Goal: Task Accomplishment & Management: Complete application form

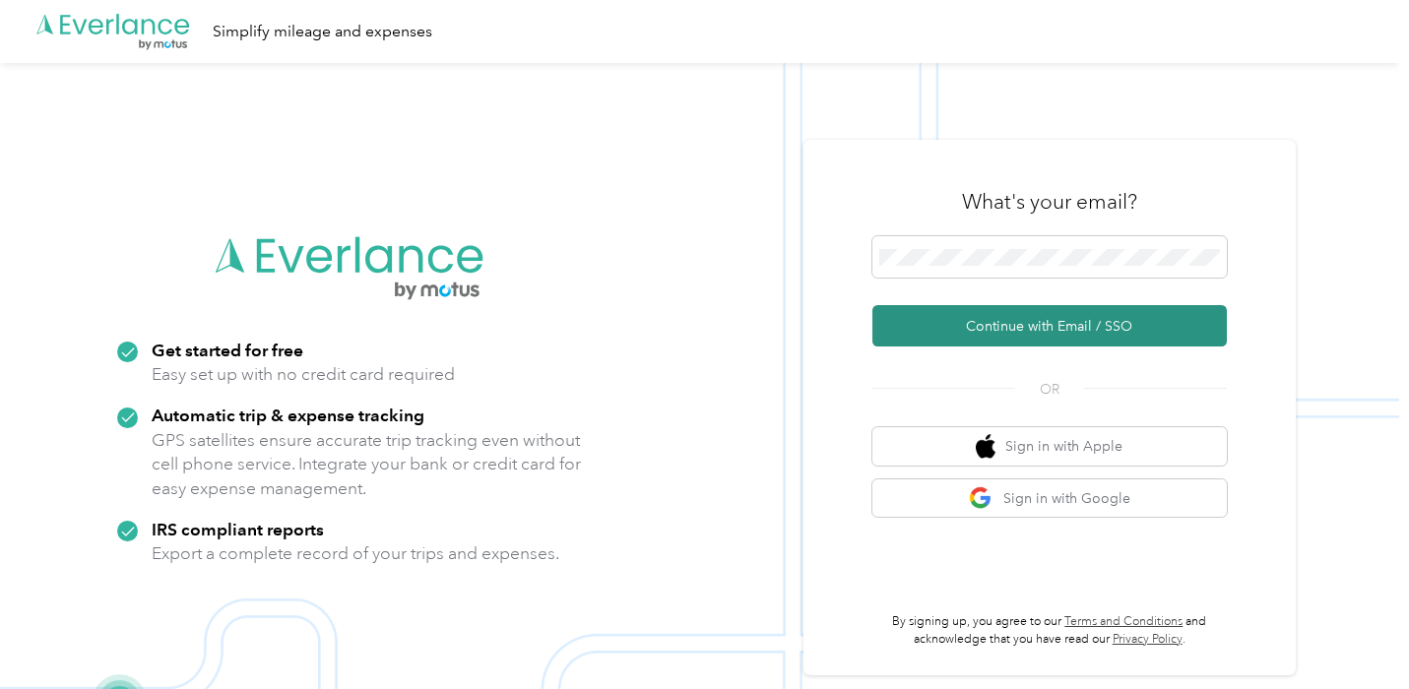
click at [1083, 325] on button "Continue with Email / SSO" at bounding box center [1049, 325] width 354 height 41
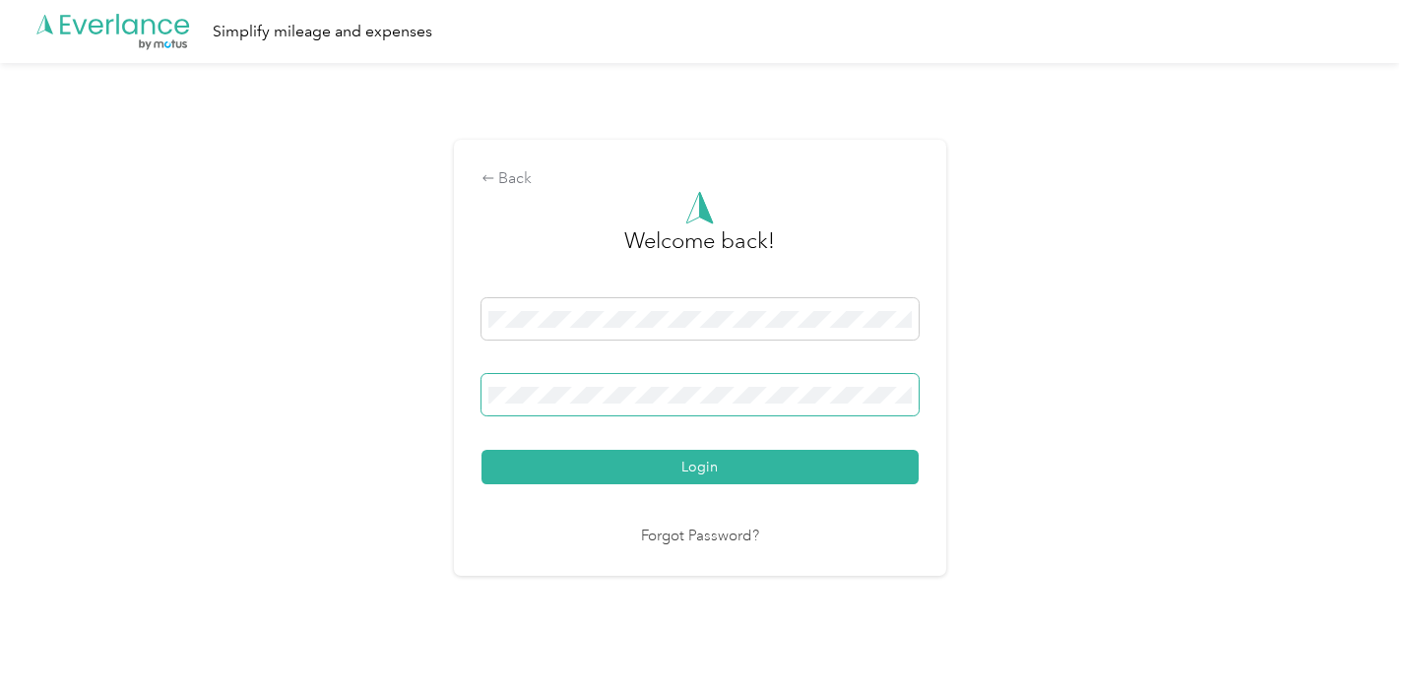
click at [722, 379] on span at bounding box center [699, 394] width 437 height 41
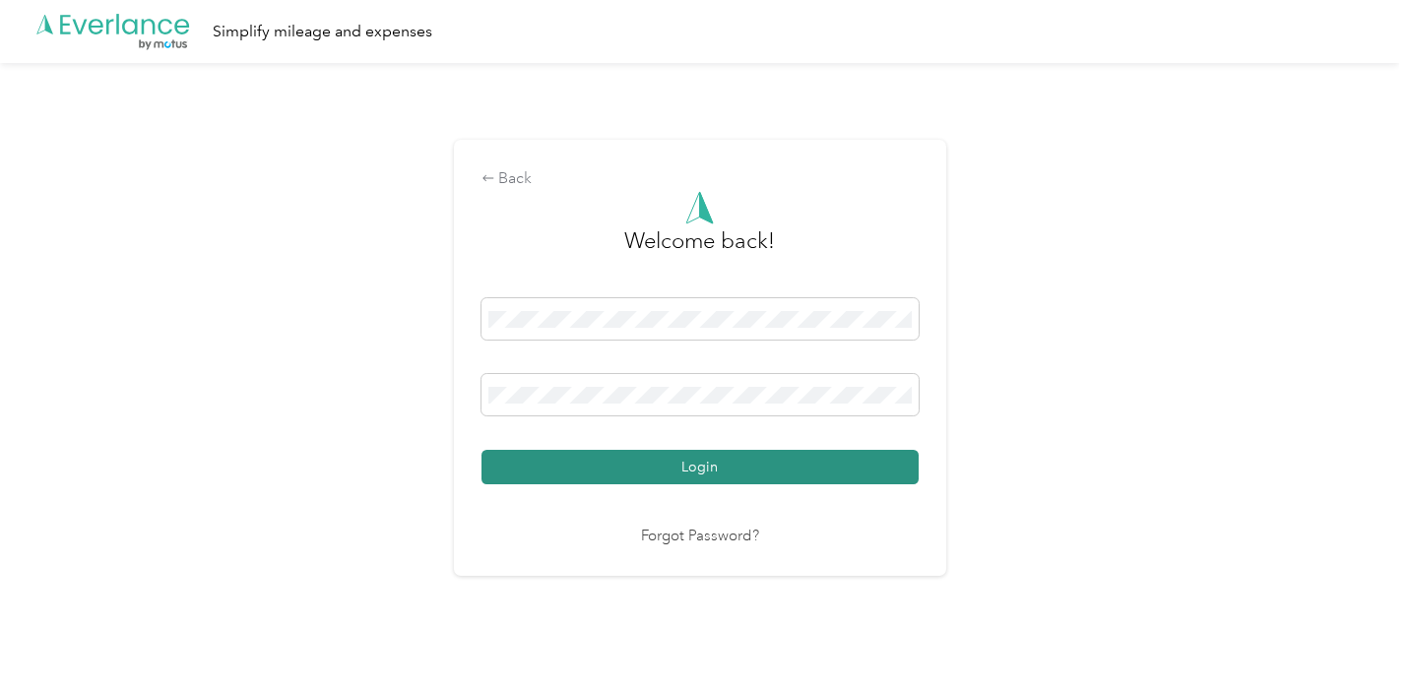
click at [797, 459] on button "Login" at bounding box center [699, 467] width 437 height 34
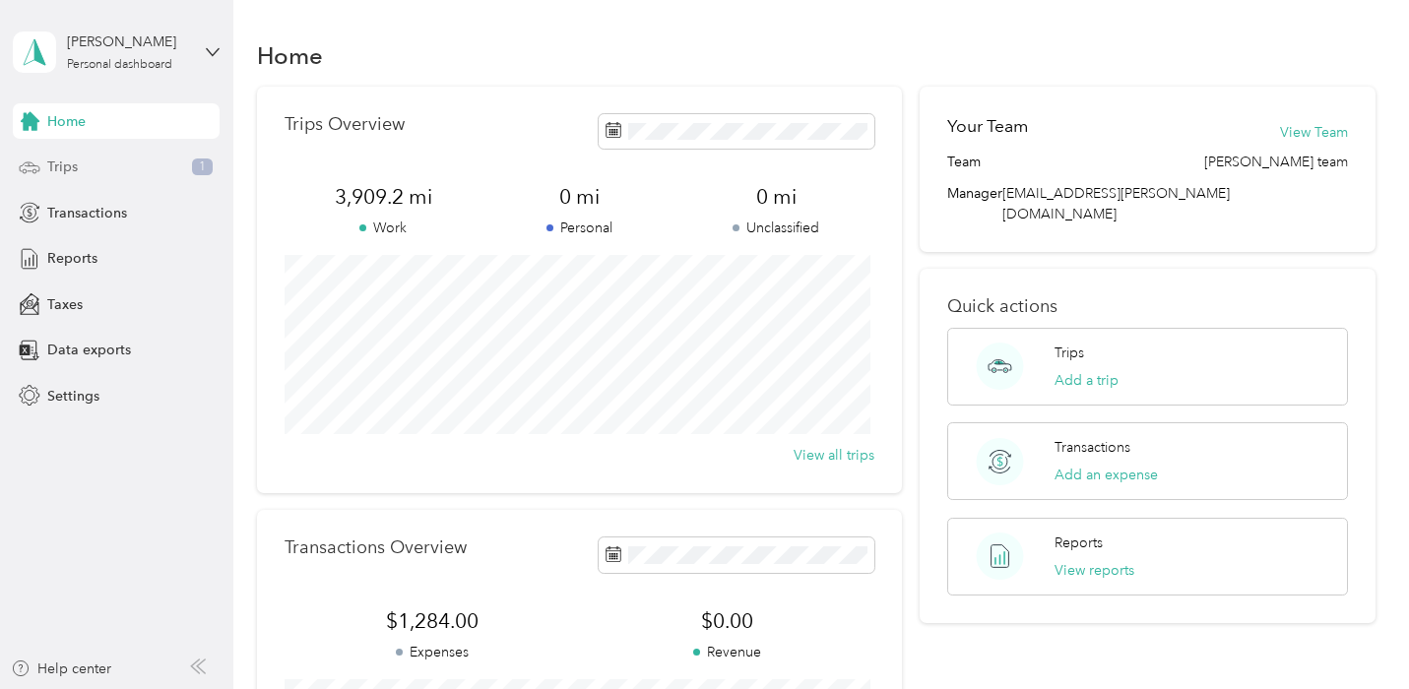
click at [125, 164] on div "Trips 1" at bounding box center [116, 167] width 207 height 35
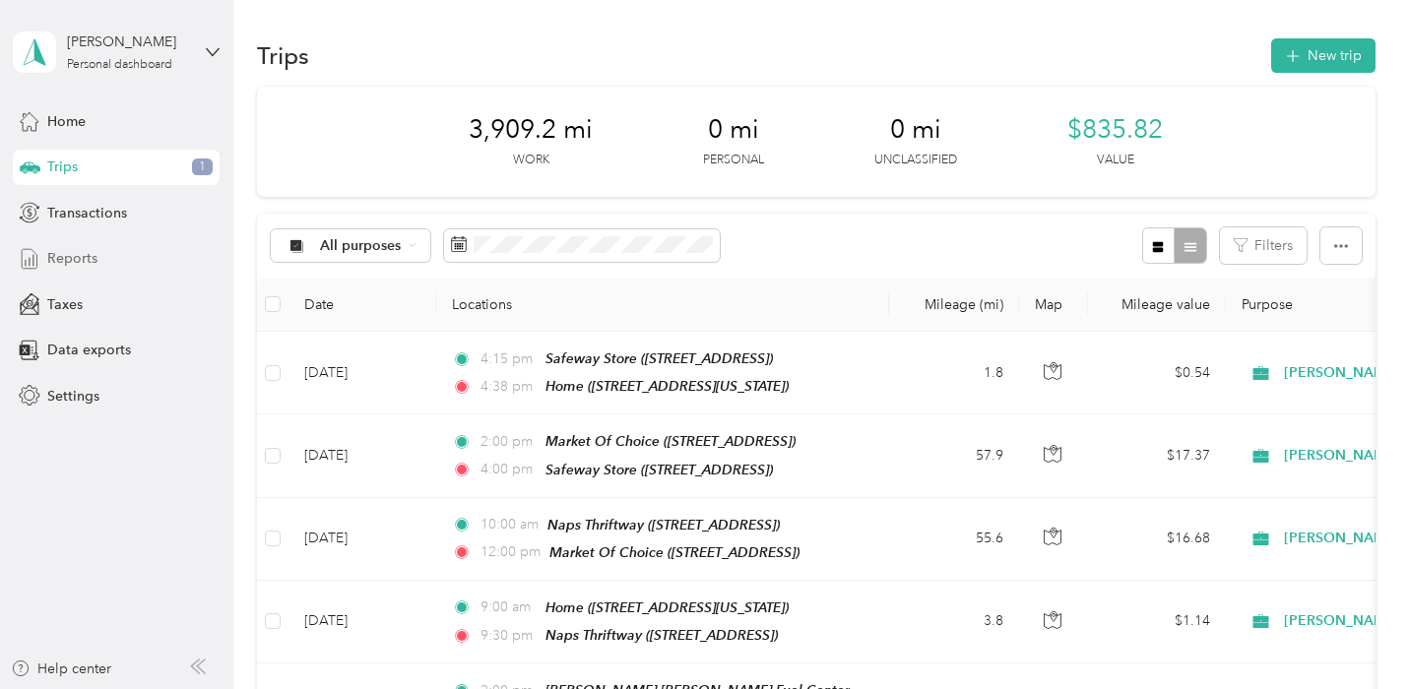
click at [92, 256] on span "Reports" at bounding box center [72, 258] width 50 height 21
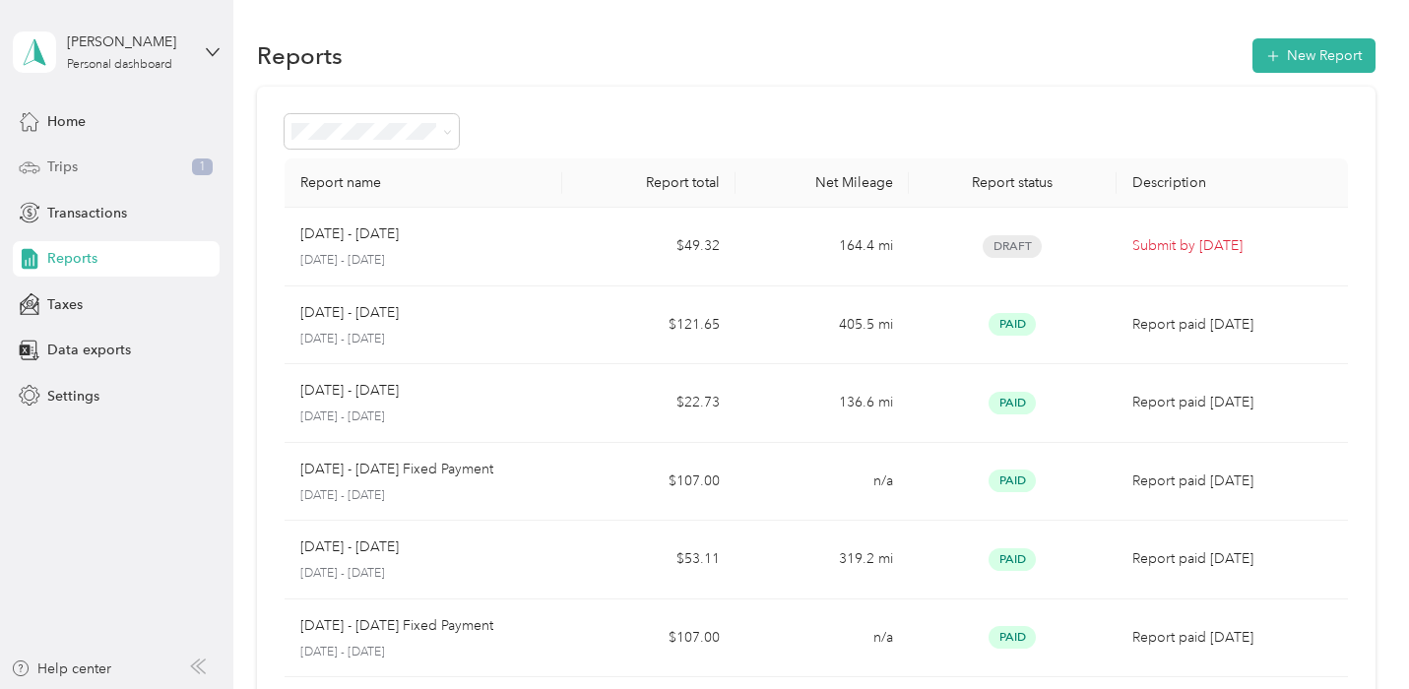
click at [96, 170] on div "Trips 1" at bounding box center [116, 167] width 207 height 35
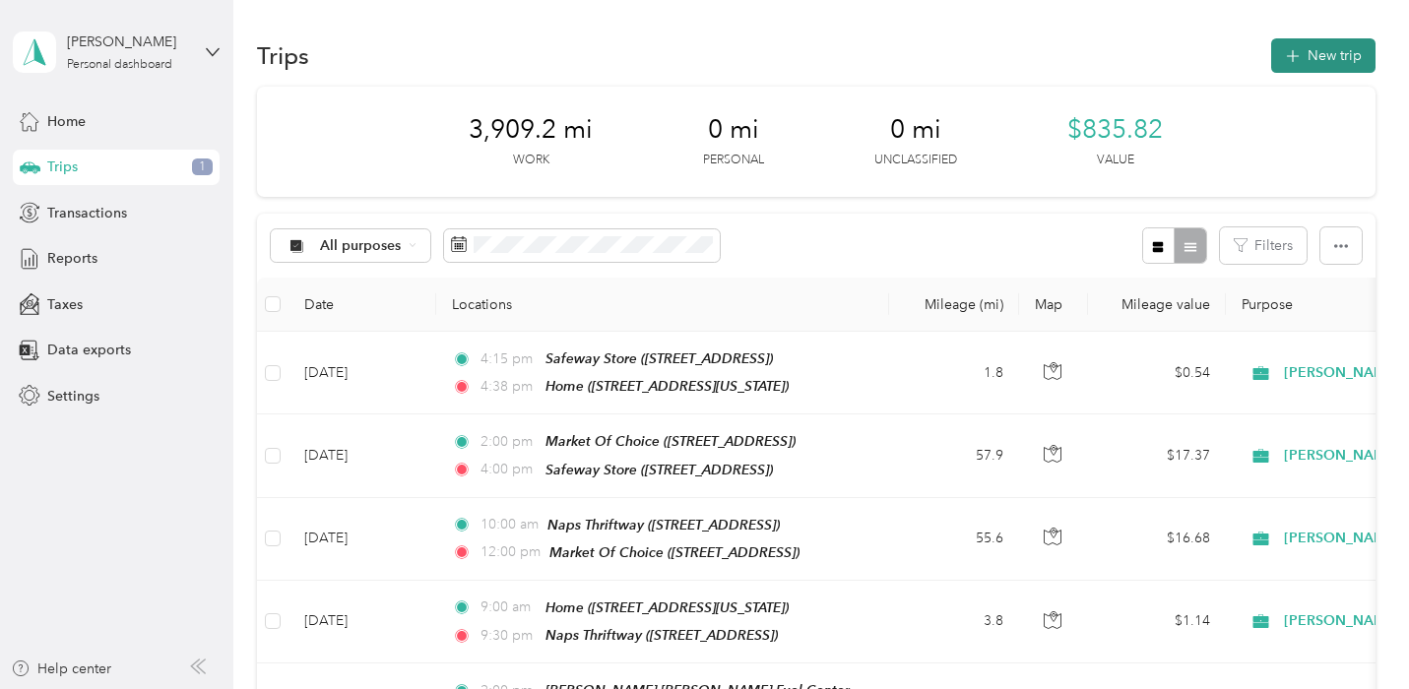
click at [1327, 49] on button "New trip" at bounding box center [1323, 55] width 104 height 34
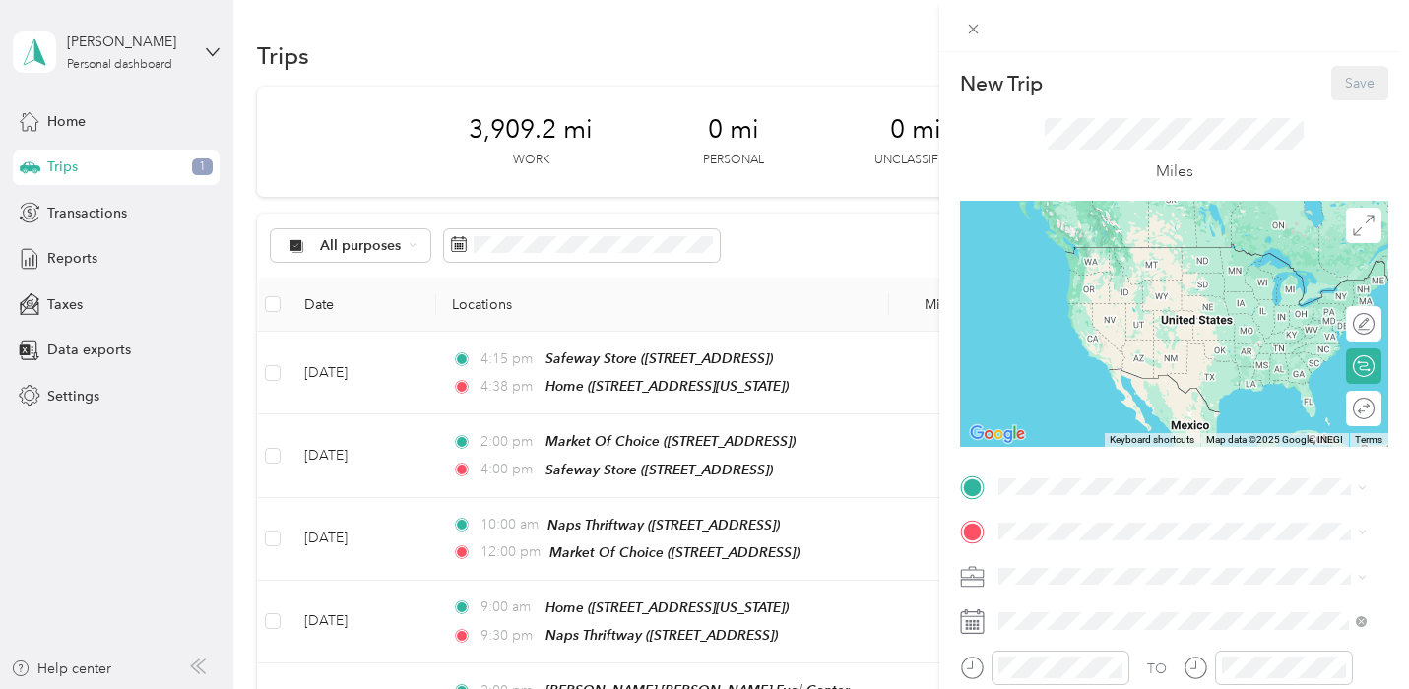
click at [1080, 163] on div "Miles" at bounding box center [1174, 151] width 259 height 66
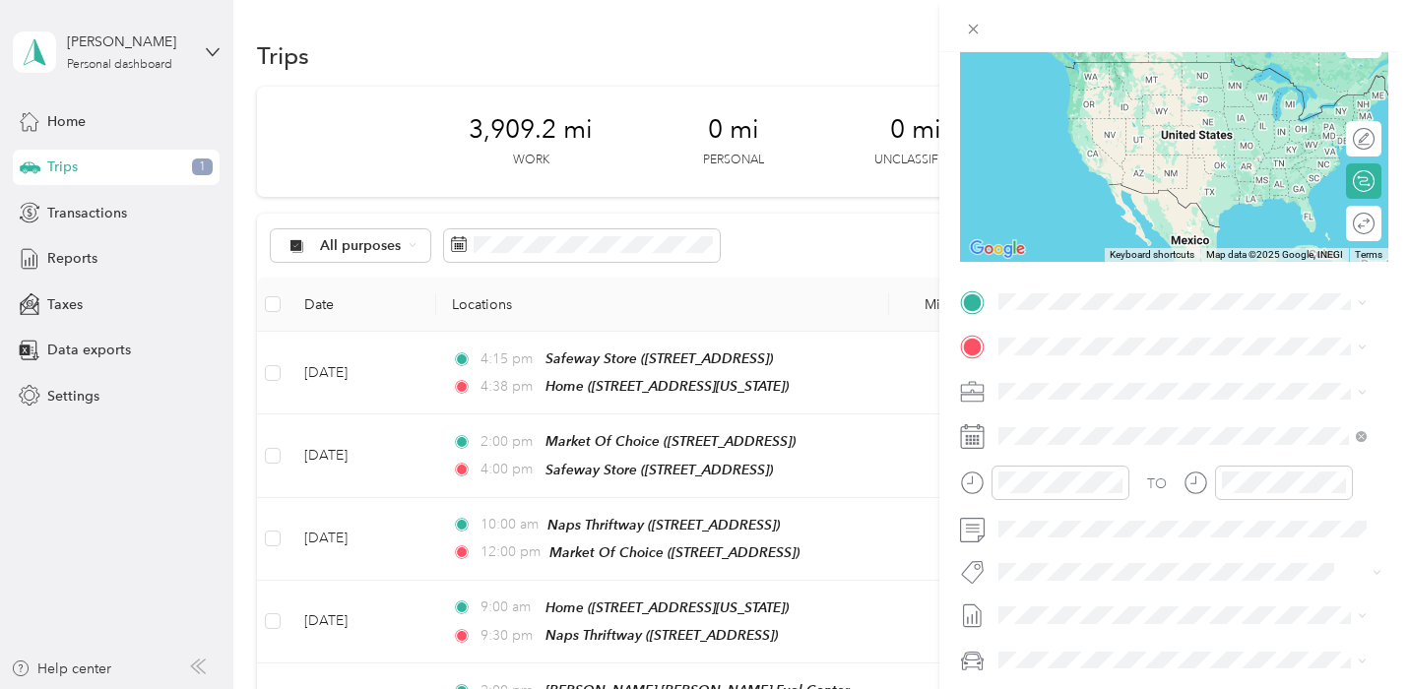
scroll to position [197, 0]
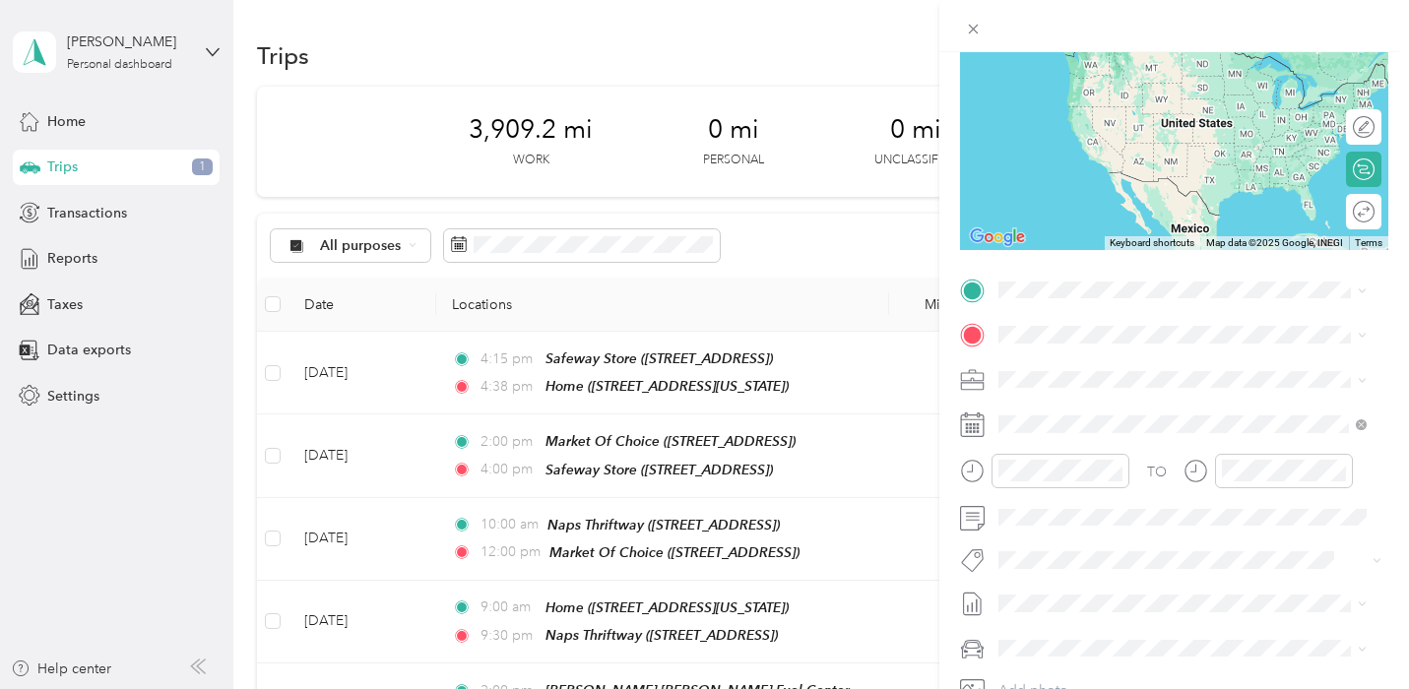
click at [159, 469] on div "New Trip Save This trip cannot be edited because it is either under review, app…" at bounding box center [704, 344] width 1409 height 689
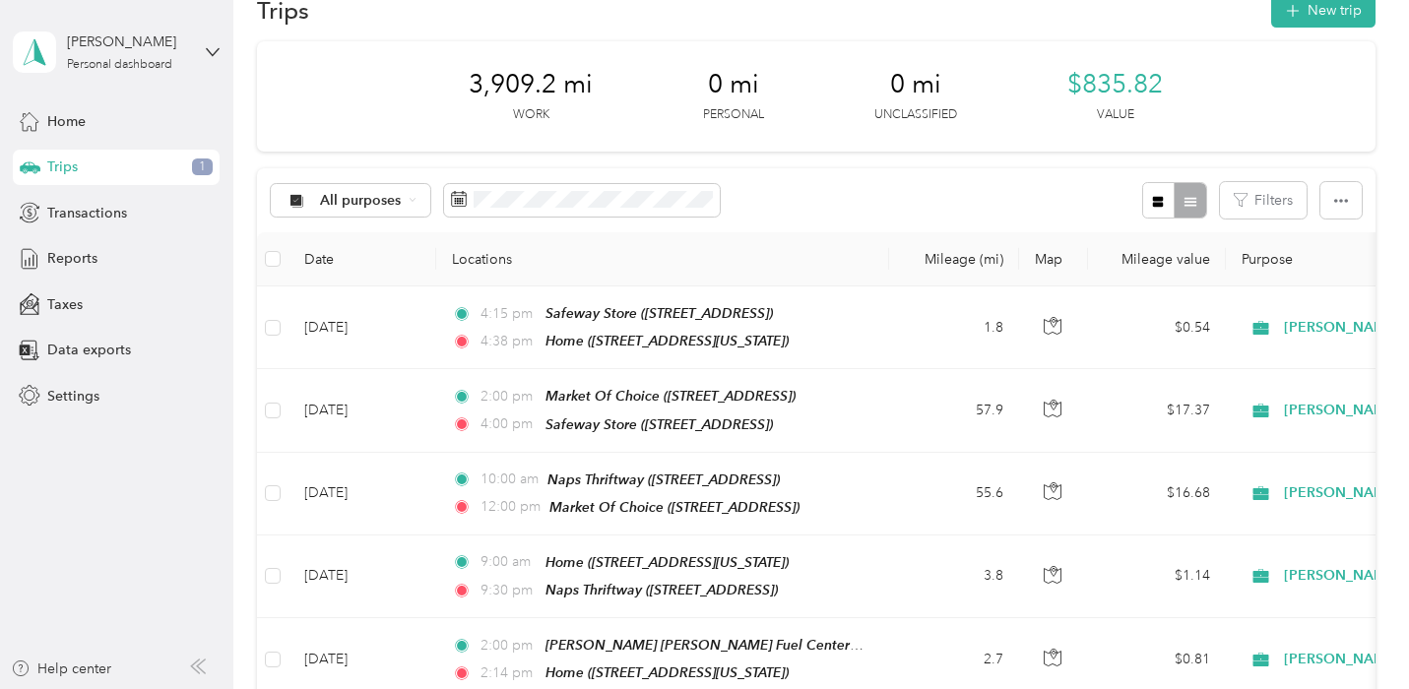
scroll to position [0, 0]
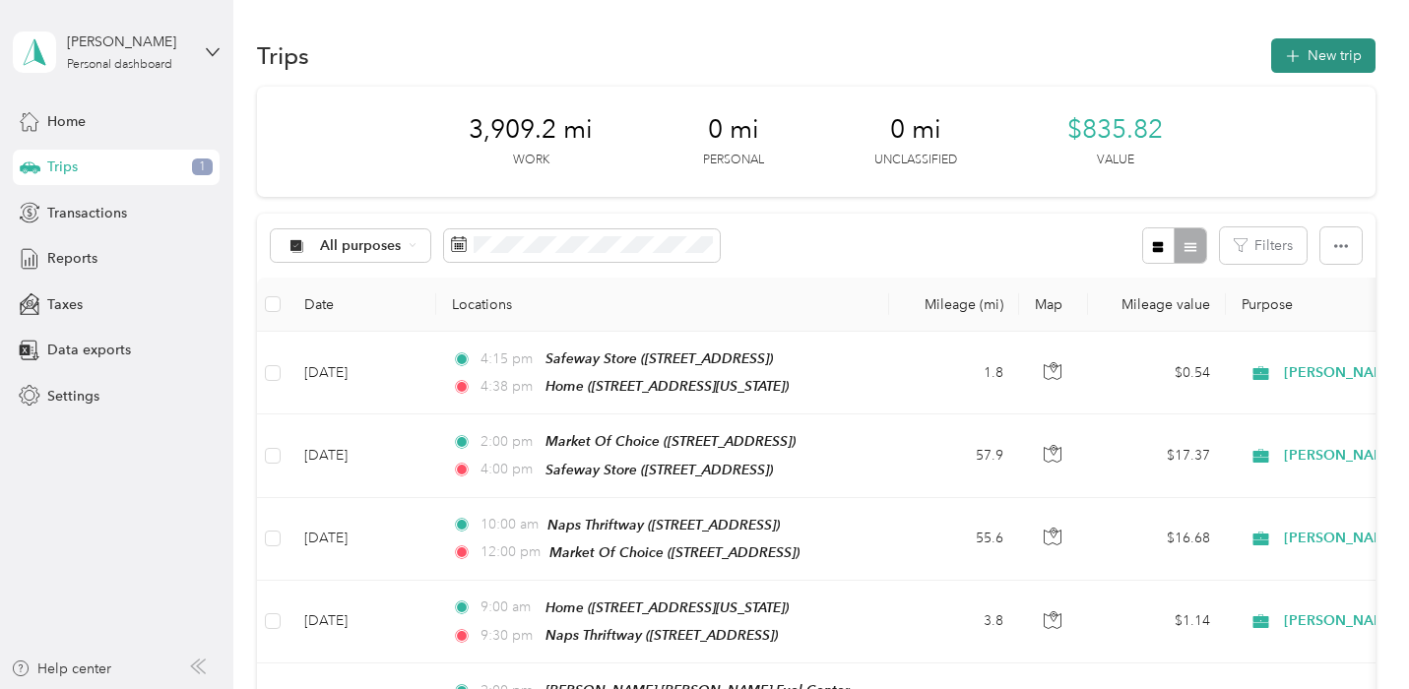
click at [1344, 46] on button "New trip" at bounding box center [1323, 55] width 104 height 34
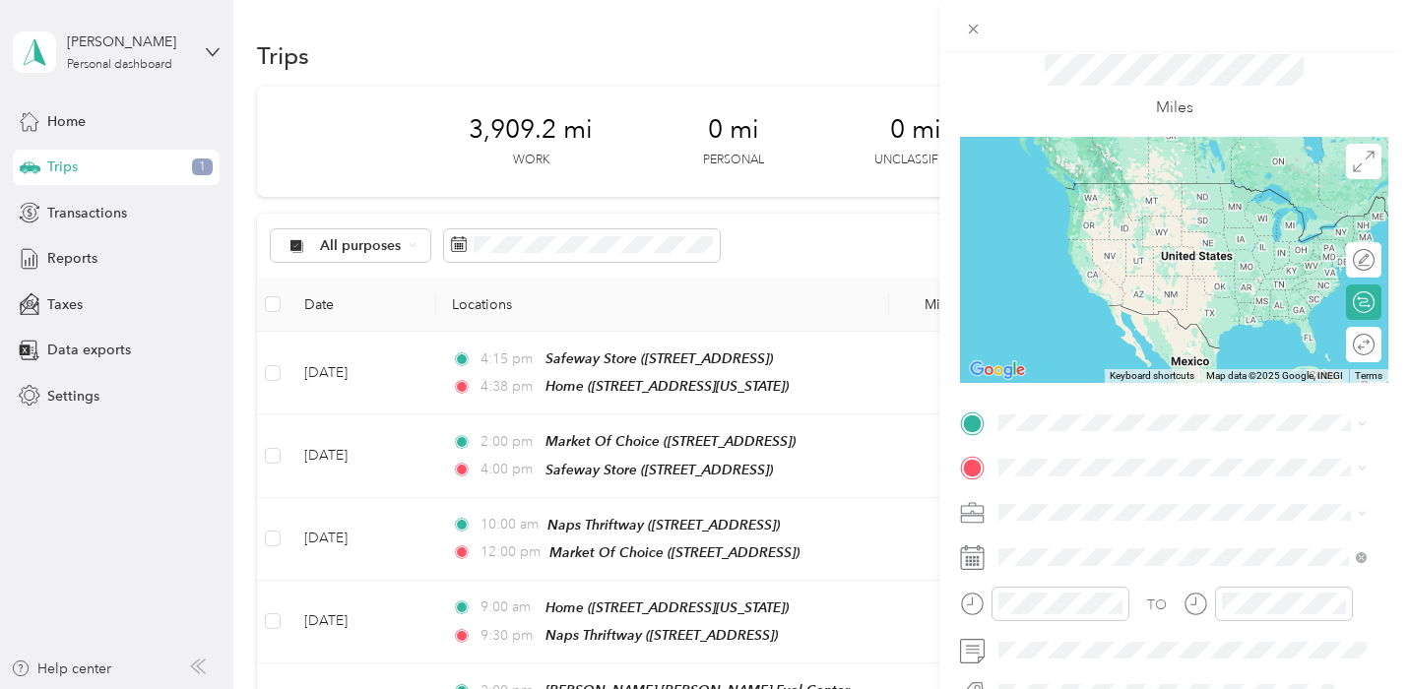
scroll to position [98, 0]
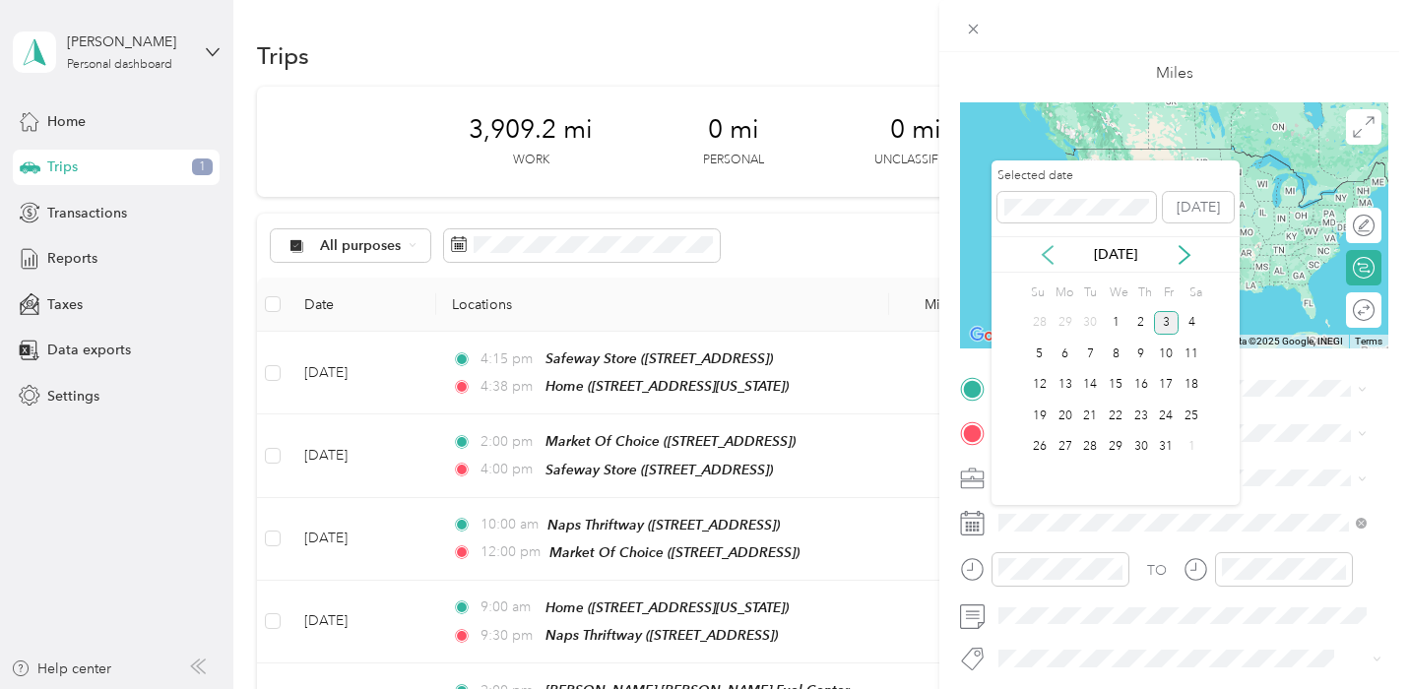
click at [1046, 254] on icon at bounding box center [1048, 255] width 20 height 20
click at [1165, 387] on div "19" at bounding box center [1167, 385] width 26 height 25
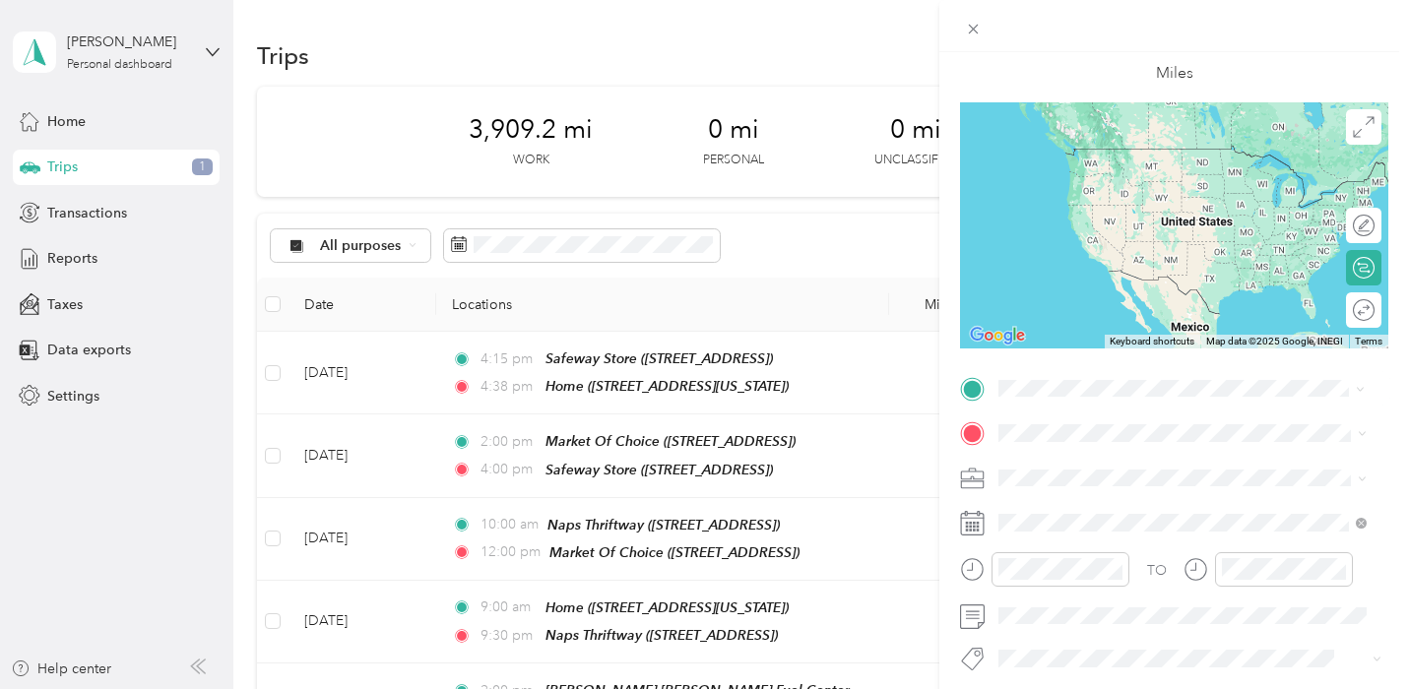
click at [1133, 478] on div "Home [STREET_ADDRESS][US_STATE]" at bounding box center [1134, 478] width 197 height 41
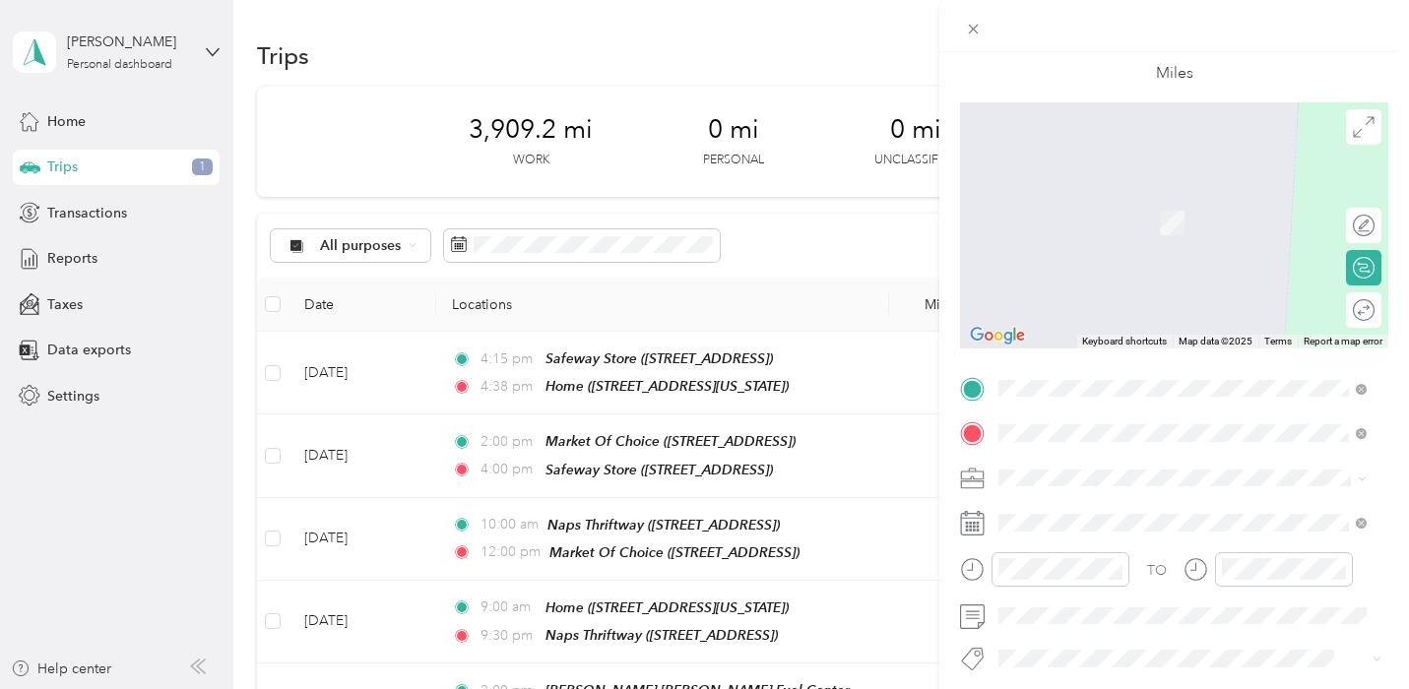
click at [1125, 219] on div "TEAM Naps Thriftway" at bounding box center [1118, 211] width 165 height 25
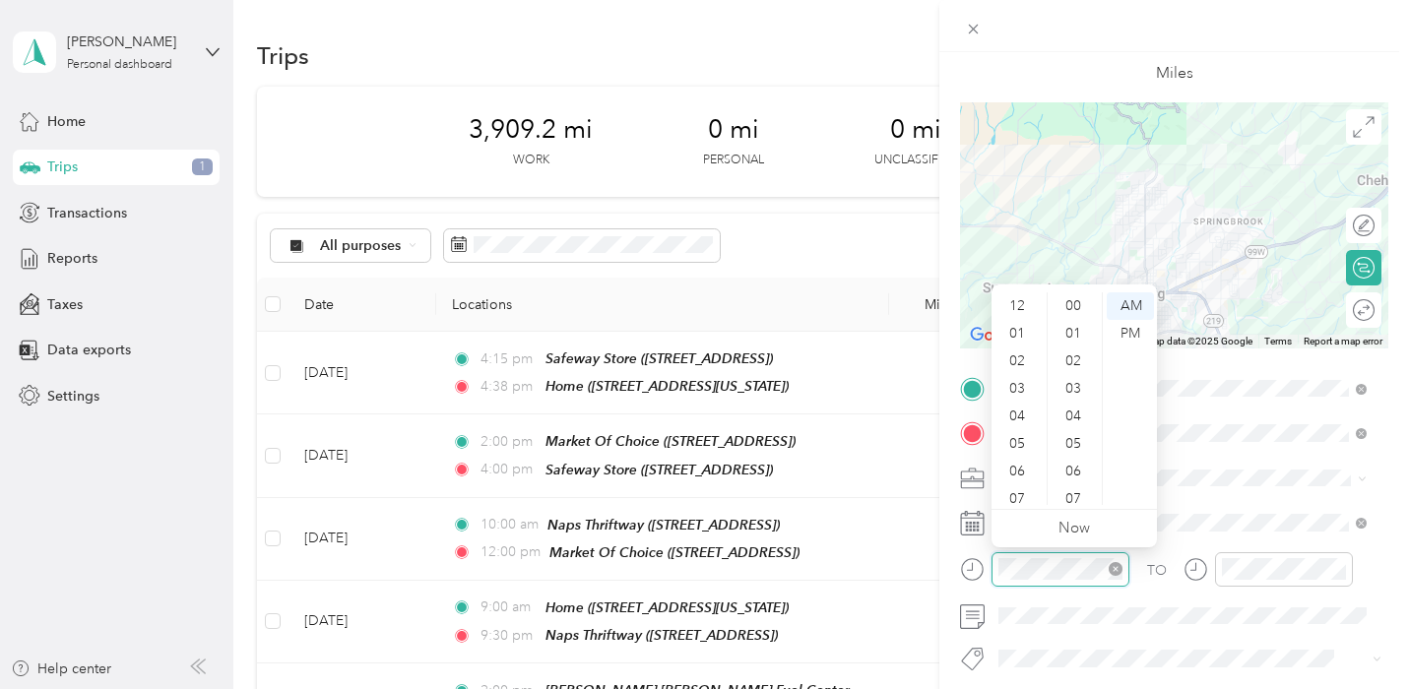
scroll to position [118, 0]
click at [1022, 400] on div "08" at bounding box center [1018, 409] width 47 height 28
click at [1016, 434] on div "09" at bounding box center [1018, 436] width 47 height 28
click at [1076, 301] on div "00" at bounding box center [1075, 306] width 47 height 28
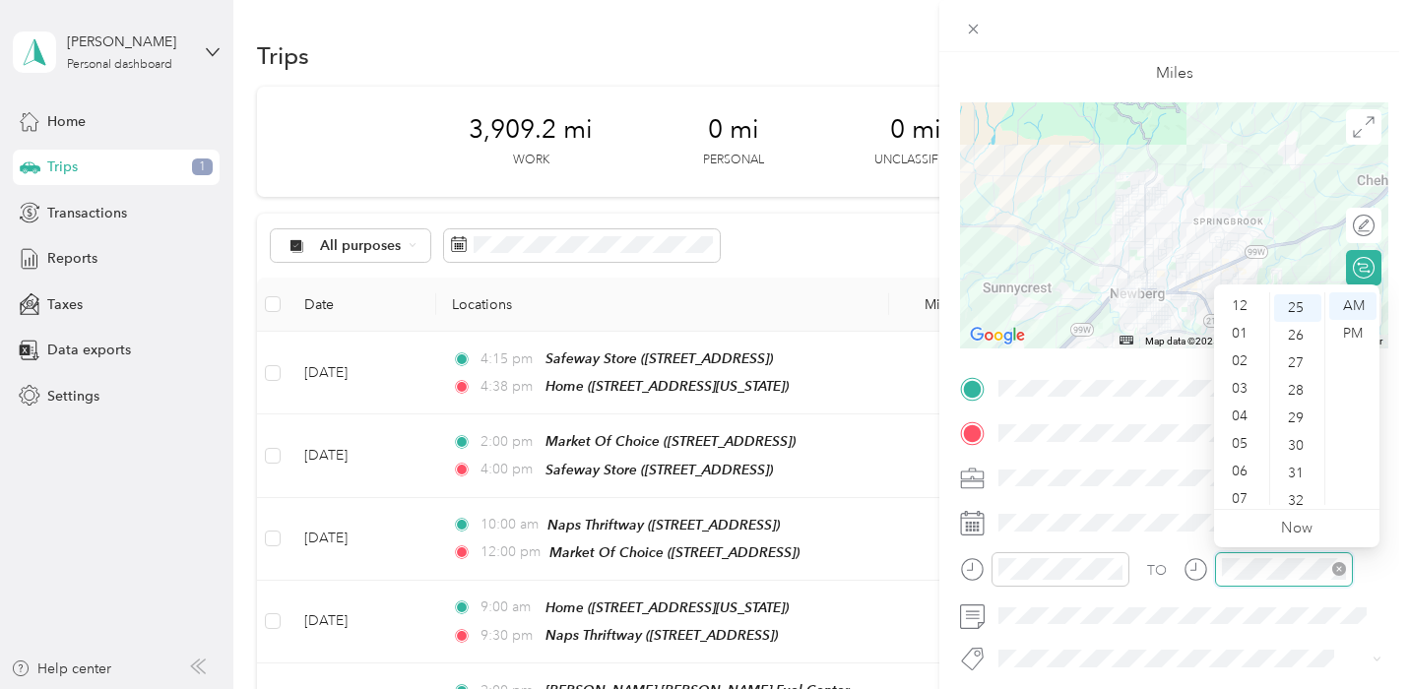
scroll to position [118, 0]
click at [1244, 428] on div "09" at bounding box center [1241, 436] width 47 height 28
click at [1304, 418] on div "15" at bounding box center [1297, 425] width 47 height 28
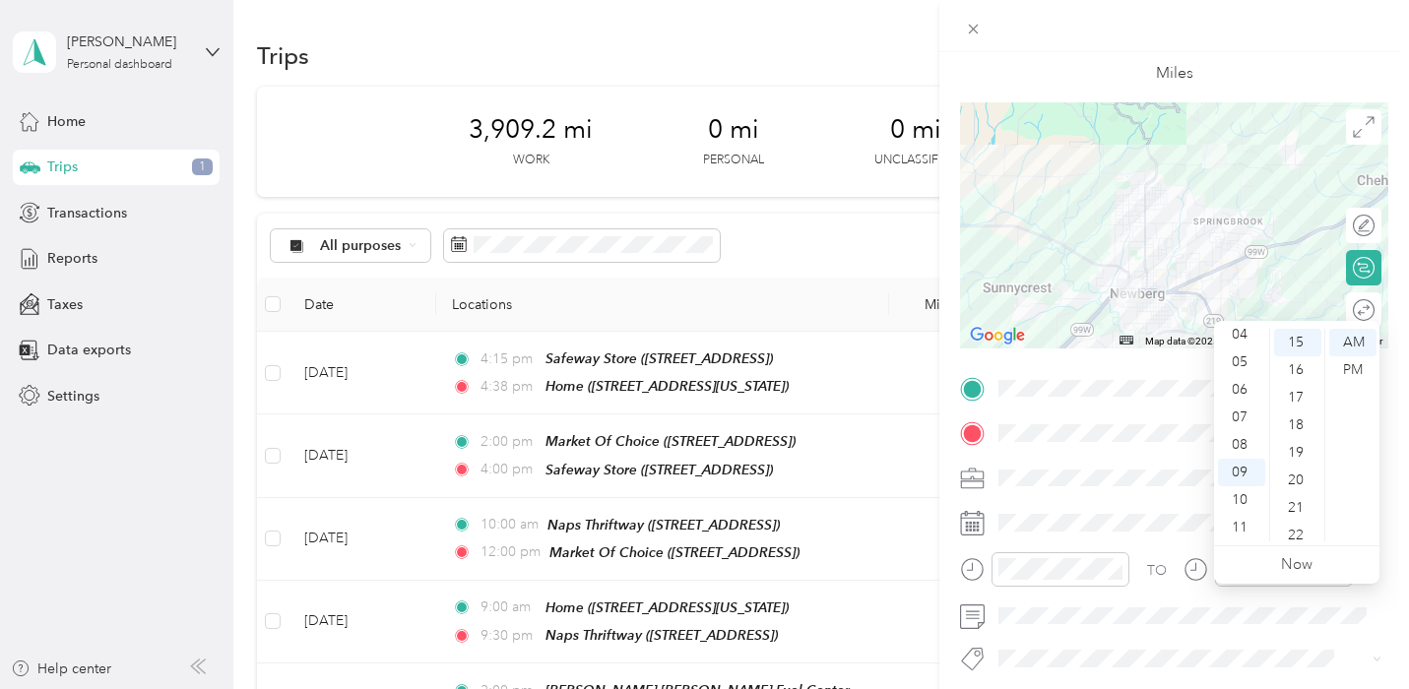
scroll to position [0, 0]
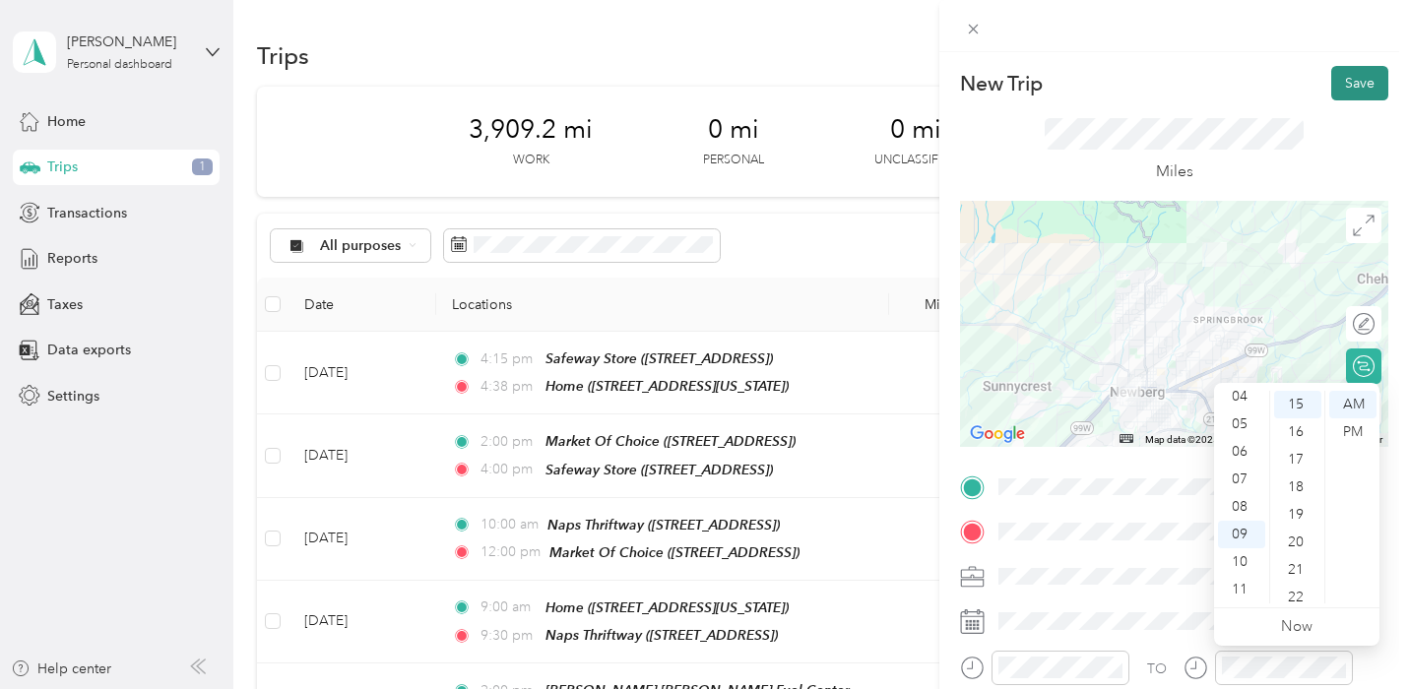
click at [1335, 78] on button "Save" at bounding box center [1359, 83] width 57 height 34
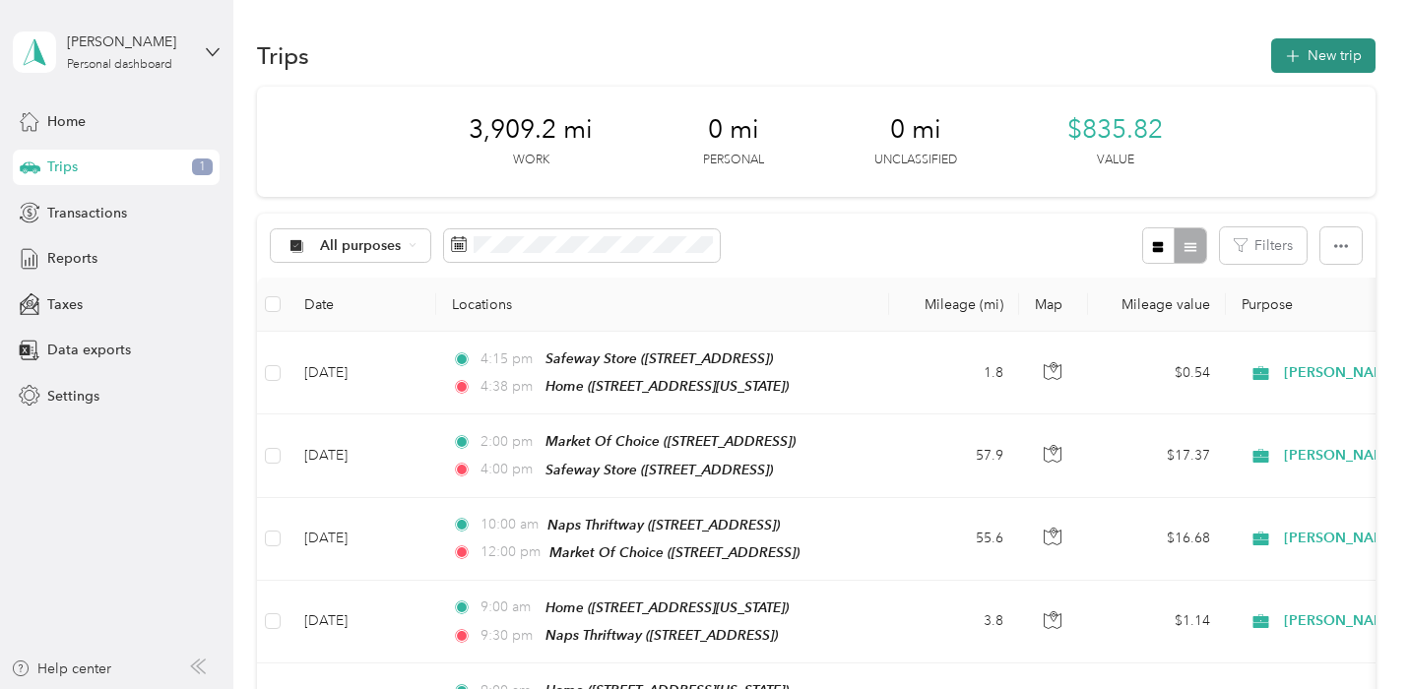
click at [1329, 58] on button "New trip" at bounding box center [1323, 55] width 104 height 34
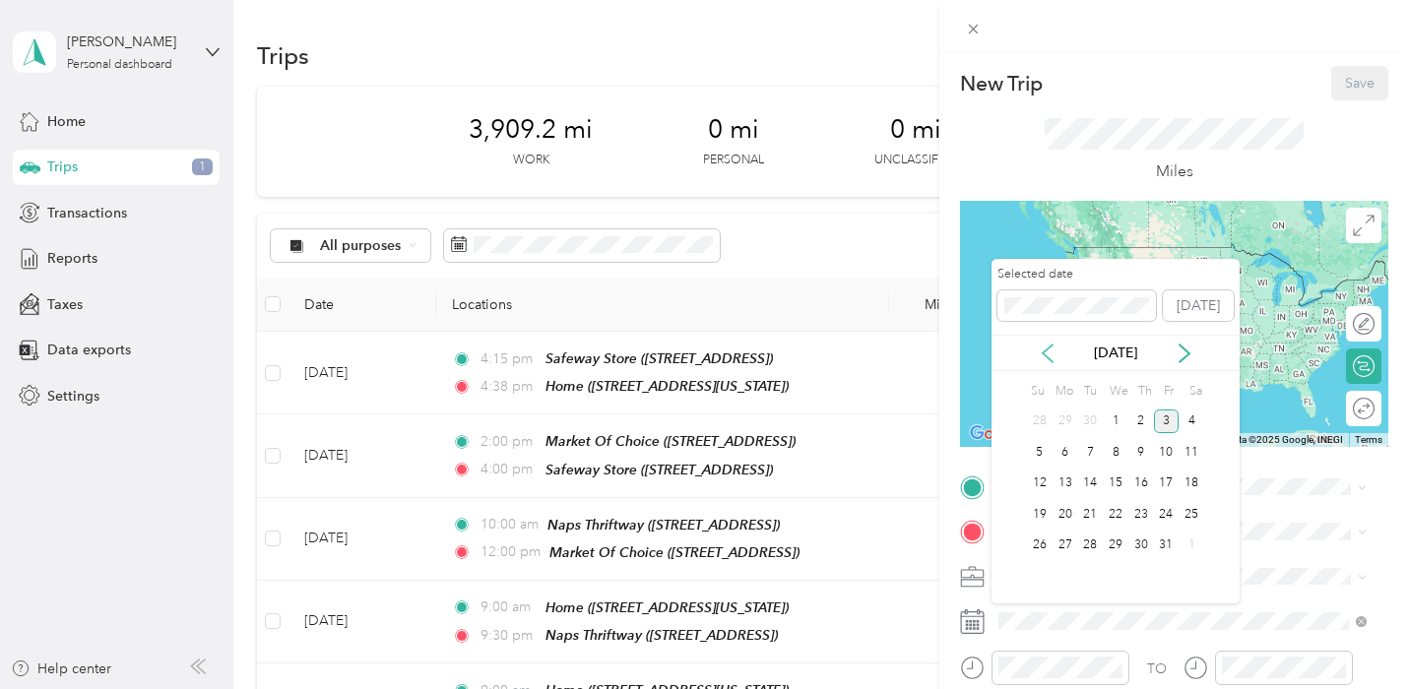
click at [1052, 356] on icon at bounding box center [1048, 354] width 20 height 20
click at [1172, 482] on div "19" at bounding box center [1167, 484] width 26 height 25
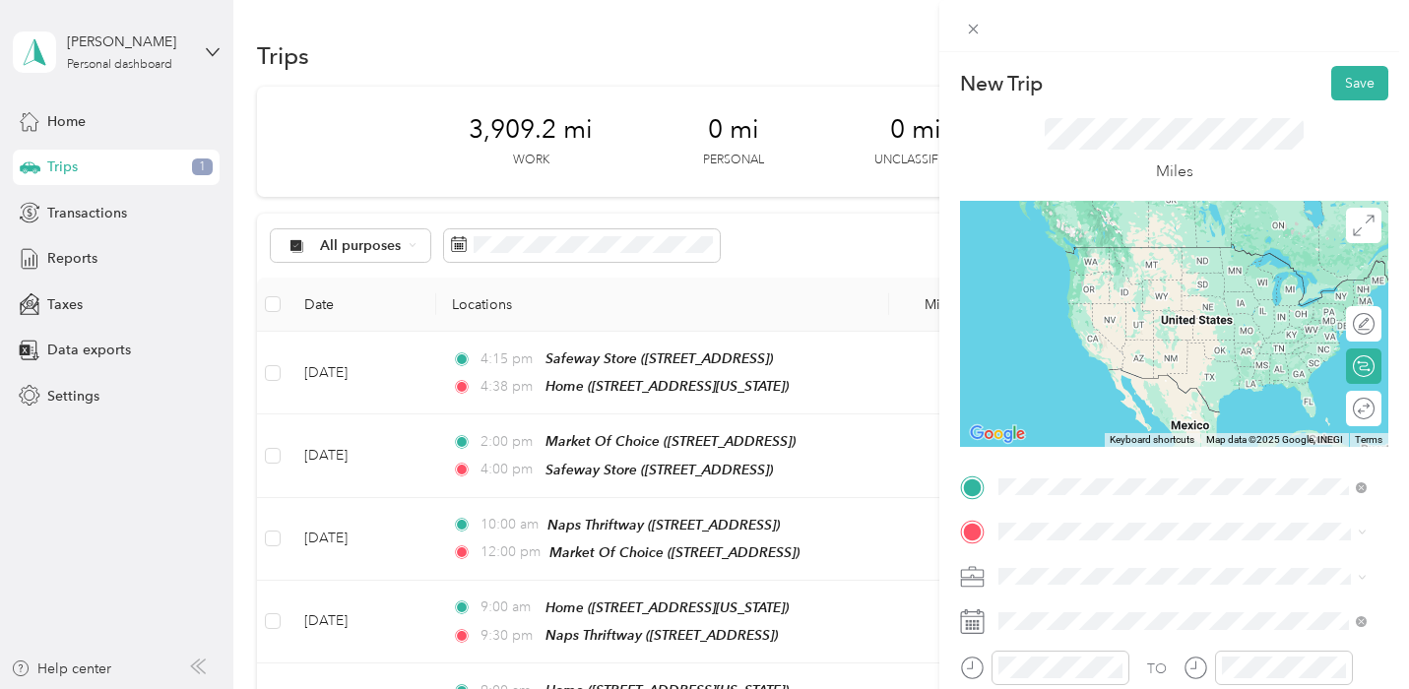
click at [1139, 266] on div "TEAM Naps Thriftway" at bounding box center [1118, 264] width 165 height 25
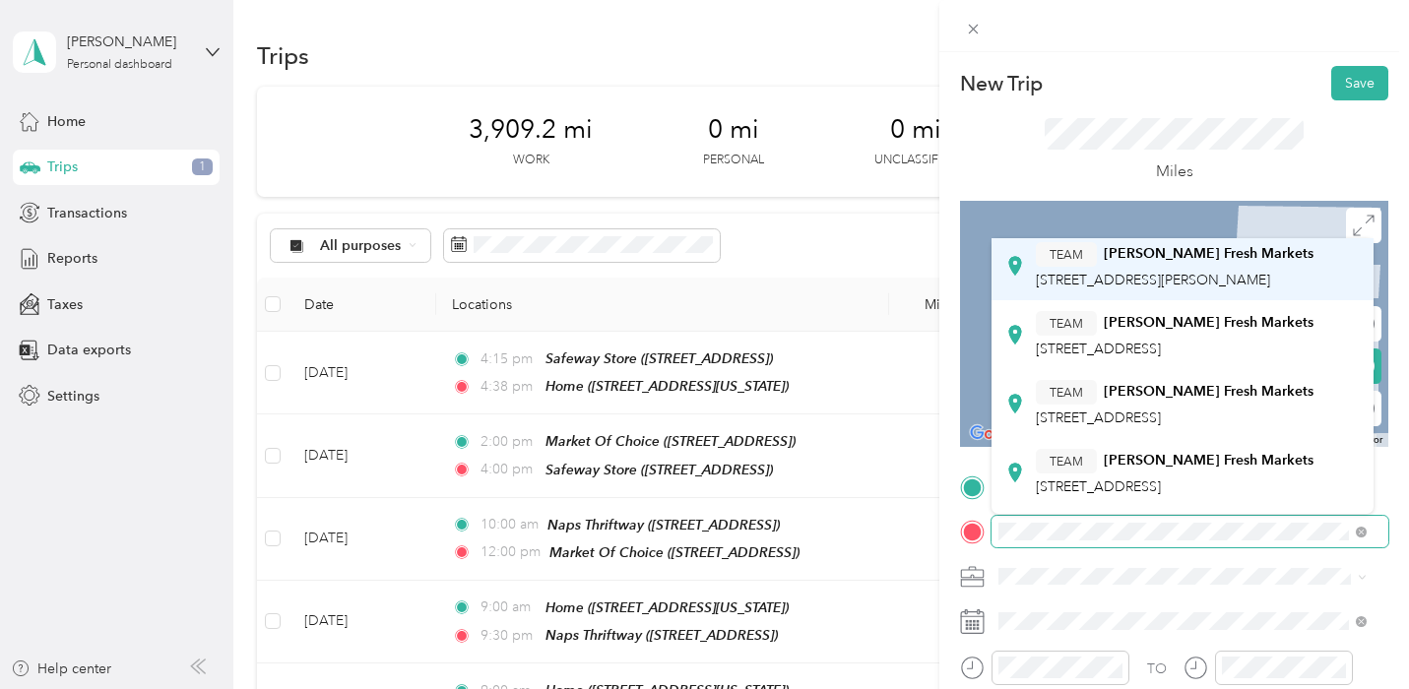
scroll to position [98, 0]
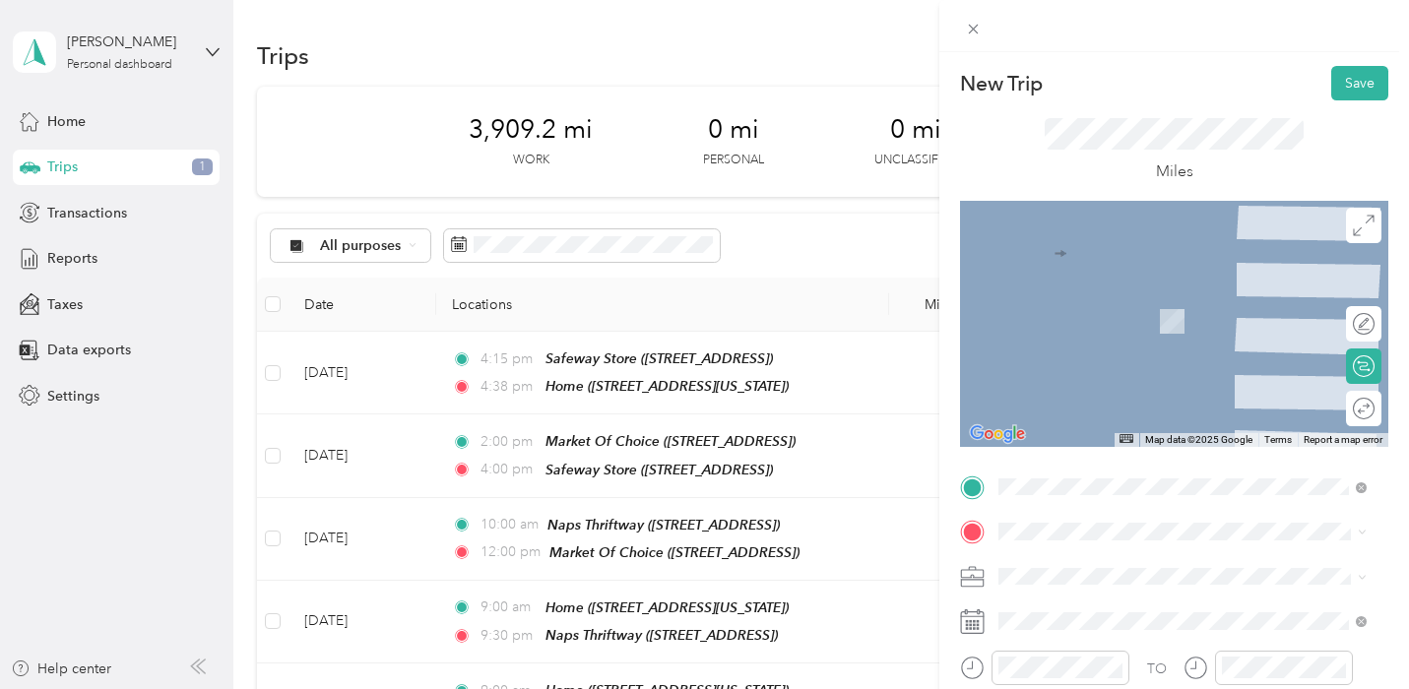
click at [1165, 301] on span "[STREET_ADDRESS][PERSON_NAME]" at bounding box center [1153, 293] width 234 height 17
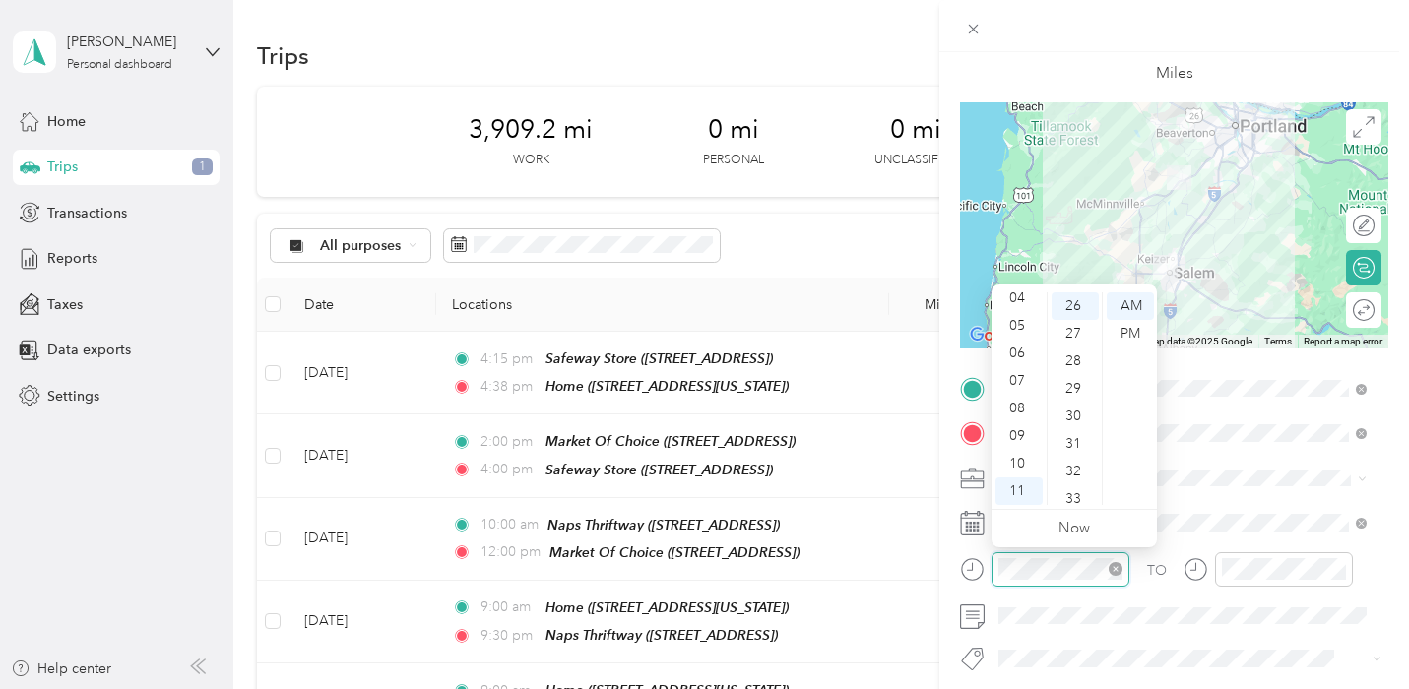
scroll to position [717, 0]
click at [1027, 456] on div "10" at bounding box center [1018, 464] width 47 height 28
click at [1074, 317] on div "30" at bounding box center [1075, 318] width 47 height 28
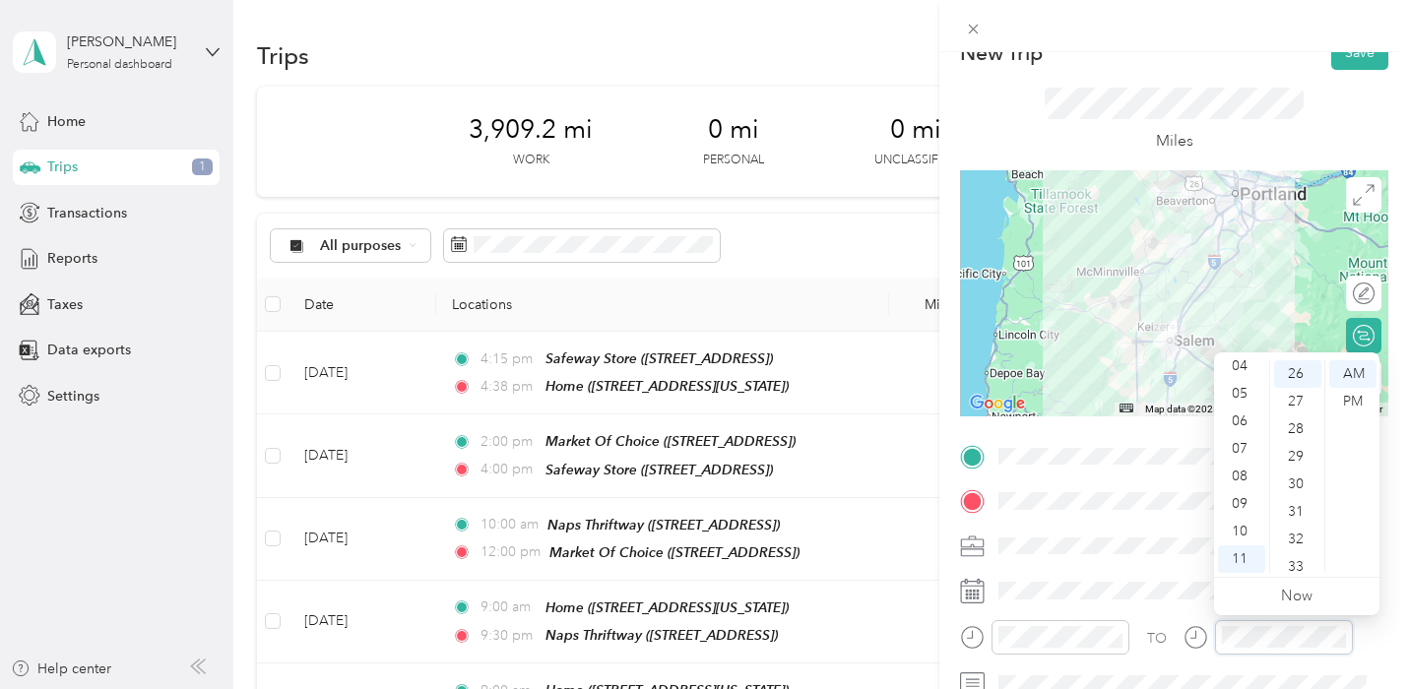
scroll to position [0, 0]
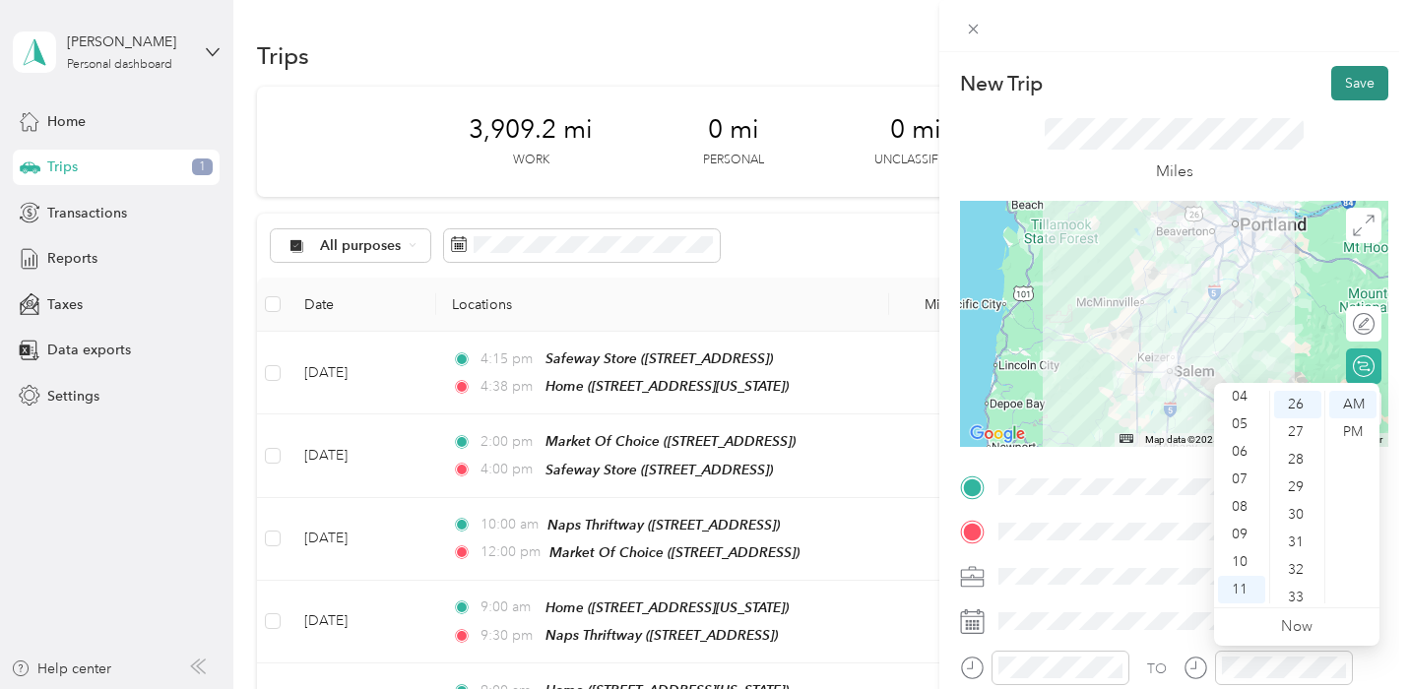
click at [1335, 90] on button "Save" at bounding box center [1359, 83] width 57 height 34
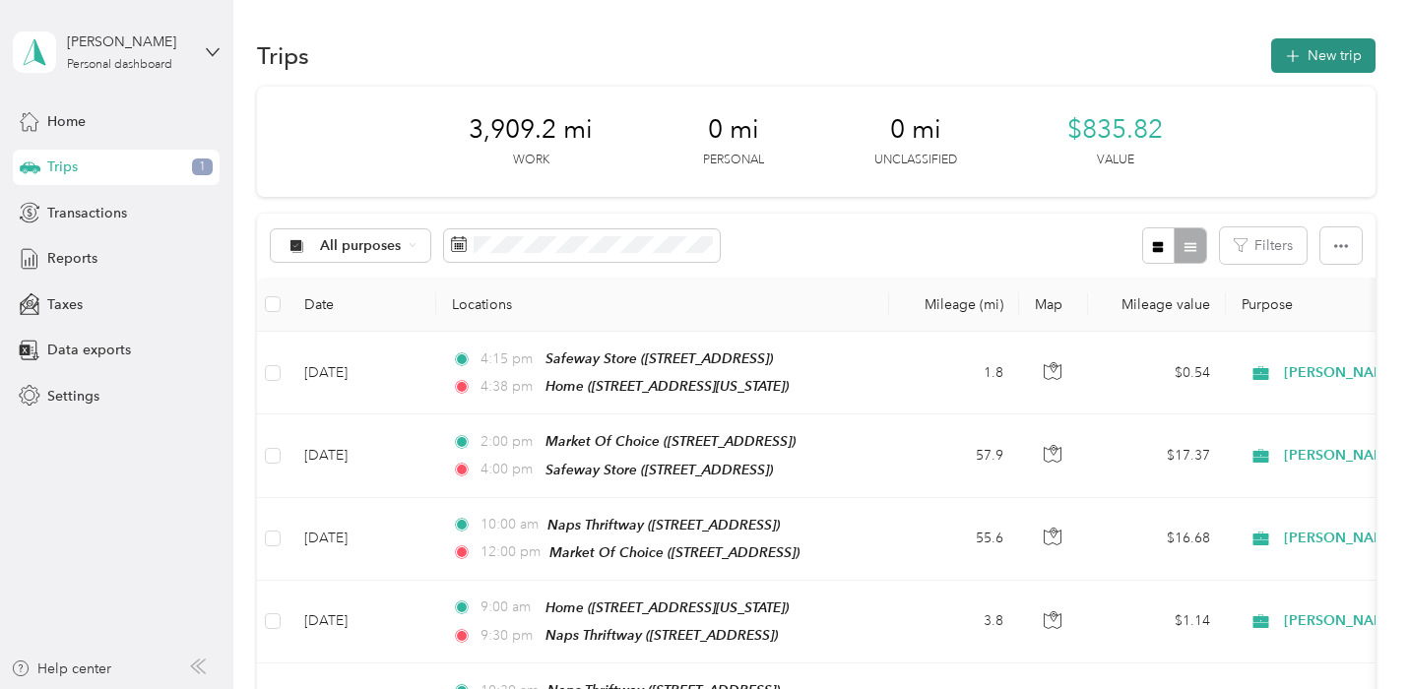
click at [1328, 51] on button "New trip" at bounding box center [1323, 55] width 104 height 34
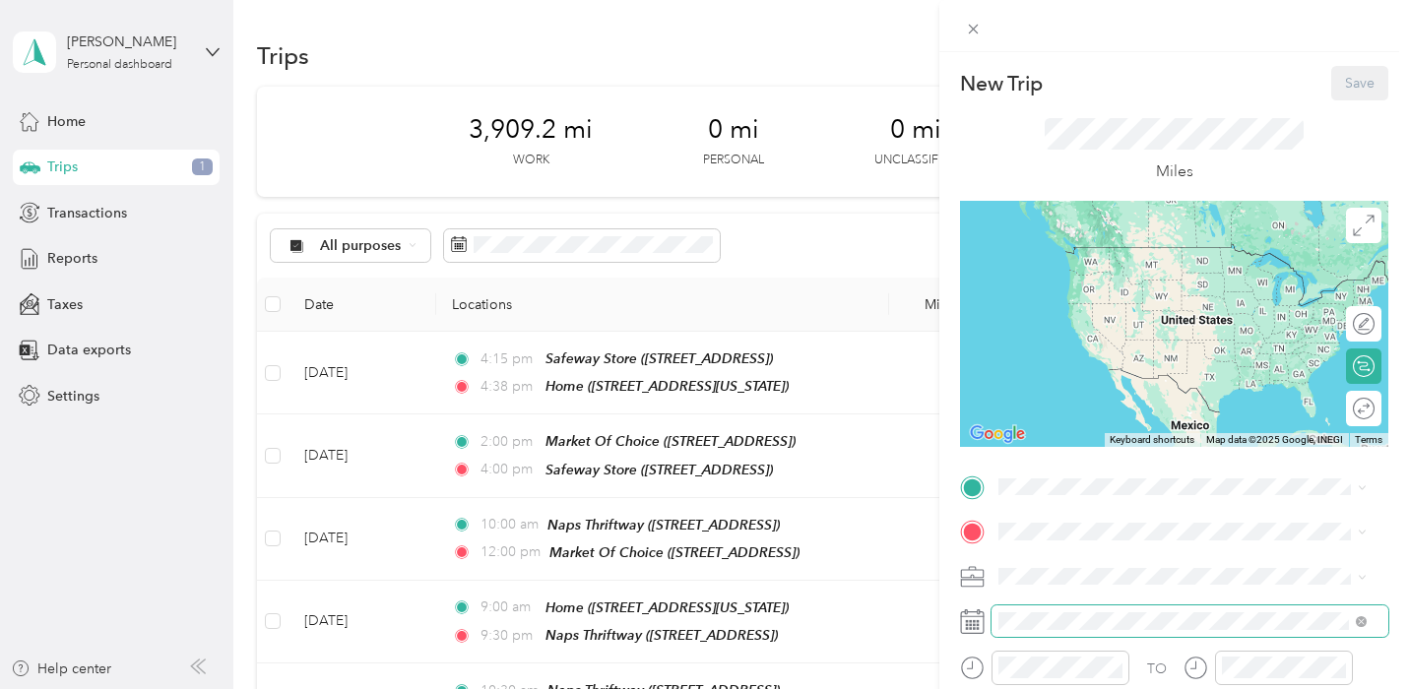
click at [1085, 610] on span at bounding box center [1189, 622] width 397 height 32
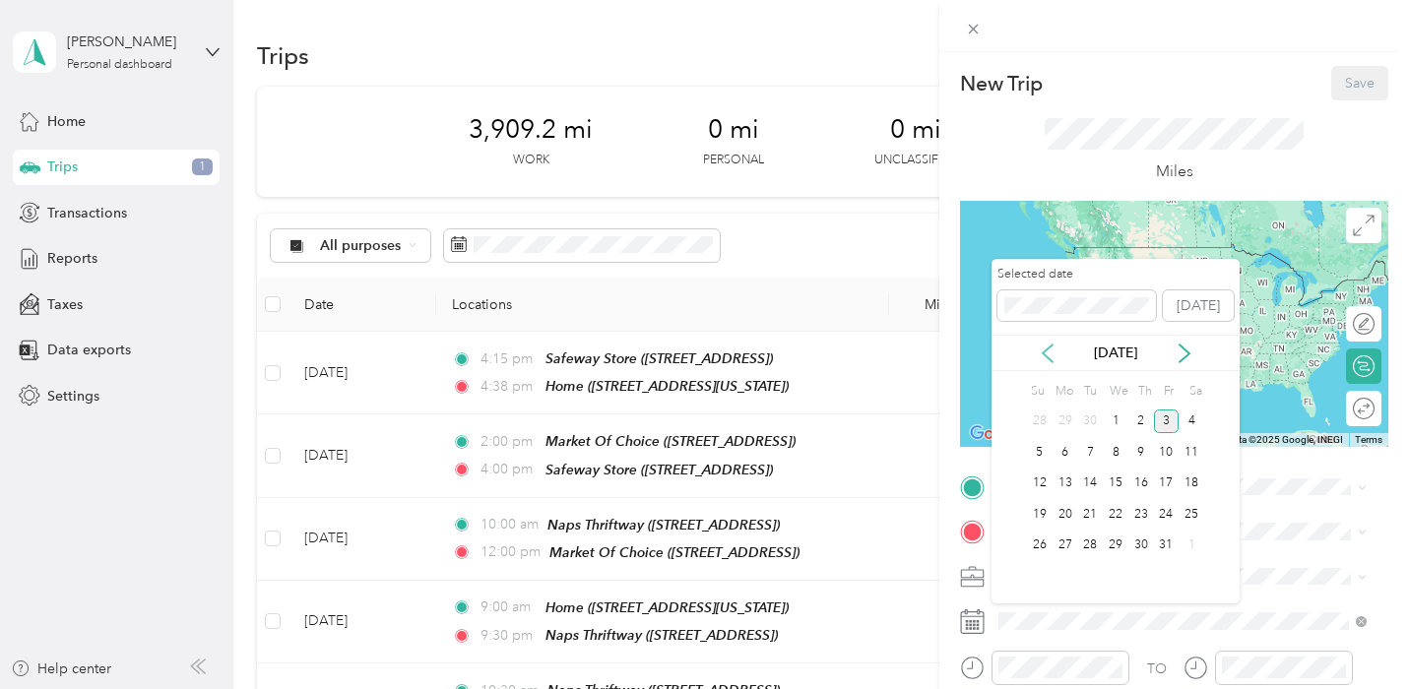
click at [1051, 351] on icon at bounding box center [1048, 354] width 20 height 20
click at [1163, 480] on div "19" at bounding box center [1167, 484] width 26 height 25
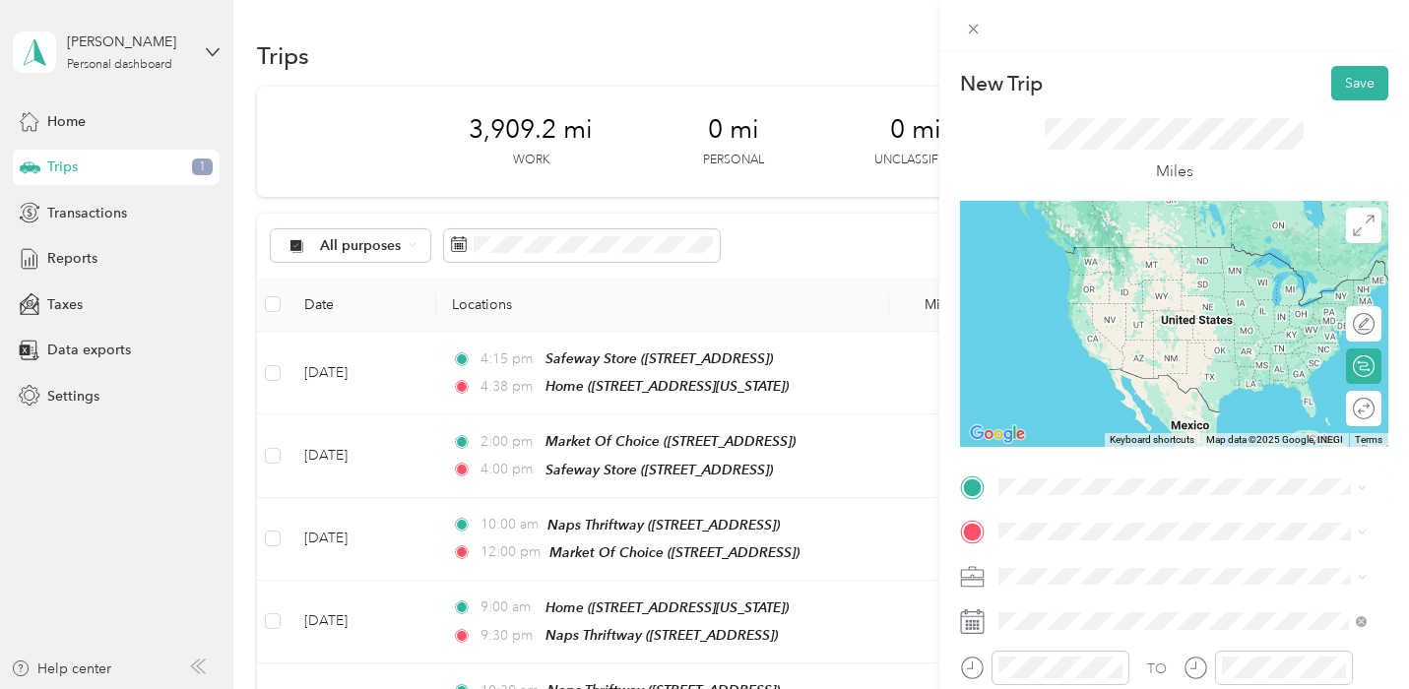
click at [1125, 359] on span "[STREET_ADDRESS][PERSON_NAME]" at bounding box center [1153, 351] width 234 height 17
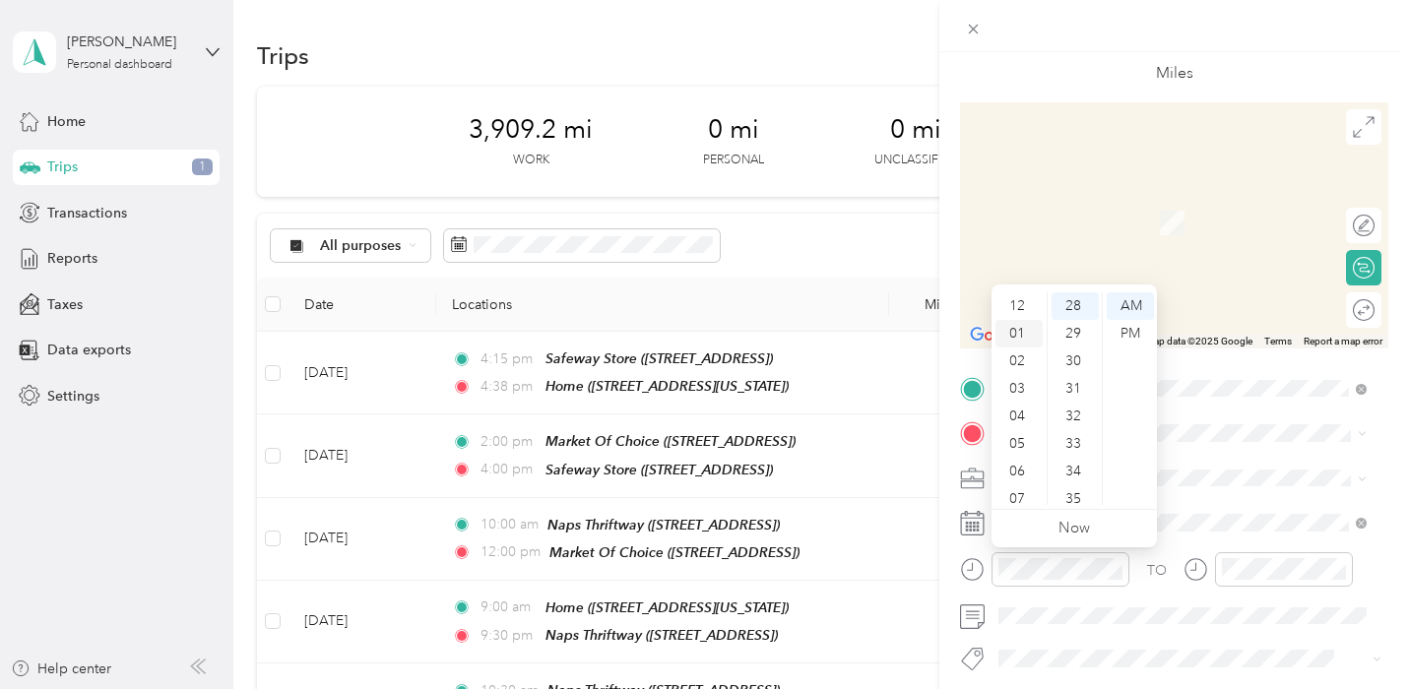
click at [1020, 336] on div "01" at bounding box center [1018, 334] width 47 height 28
click at [1077, 302] on div "00" at bounding box center [1075, 306] width 47 height 28
click at [1135, 333] on div "PM" at bounding box center [1130, 334] width 47 height 28
click at [1129, 327] on div "PM" at bounding box center [1130, 334] width 47 height 28
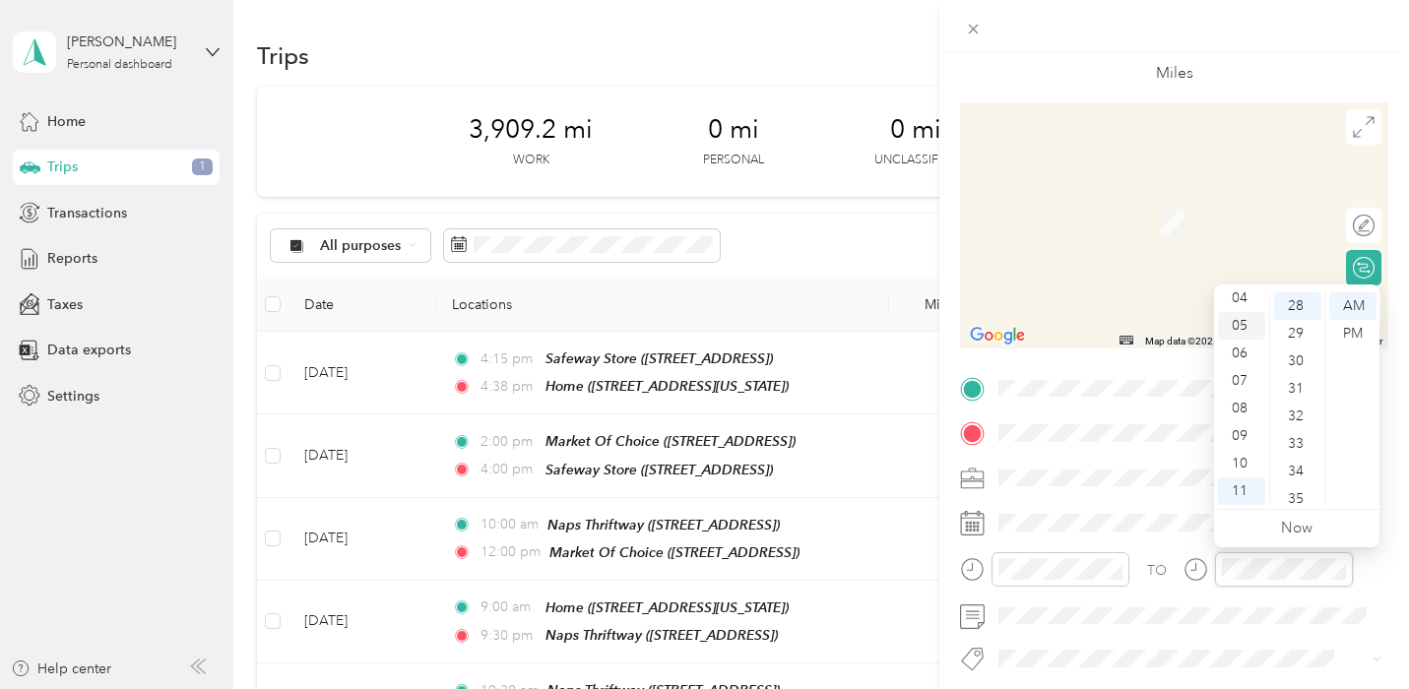
scroll to position [20, 0]
click at [1233, 341] on div "02" at bounding box center [1241, 342] width 47 height 28
click at [1297, 307] on div "00" at bounding box center [1297, 306] width 47 height 28
click at [1343, 335] on div "PM" at bounding box center [1352, 334] width 47 height 28
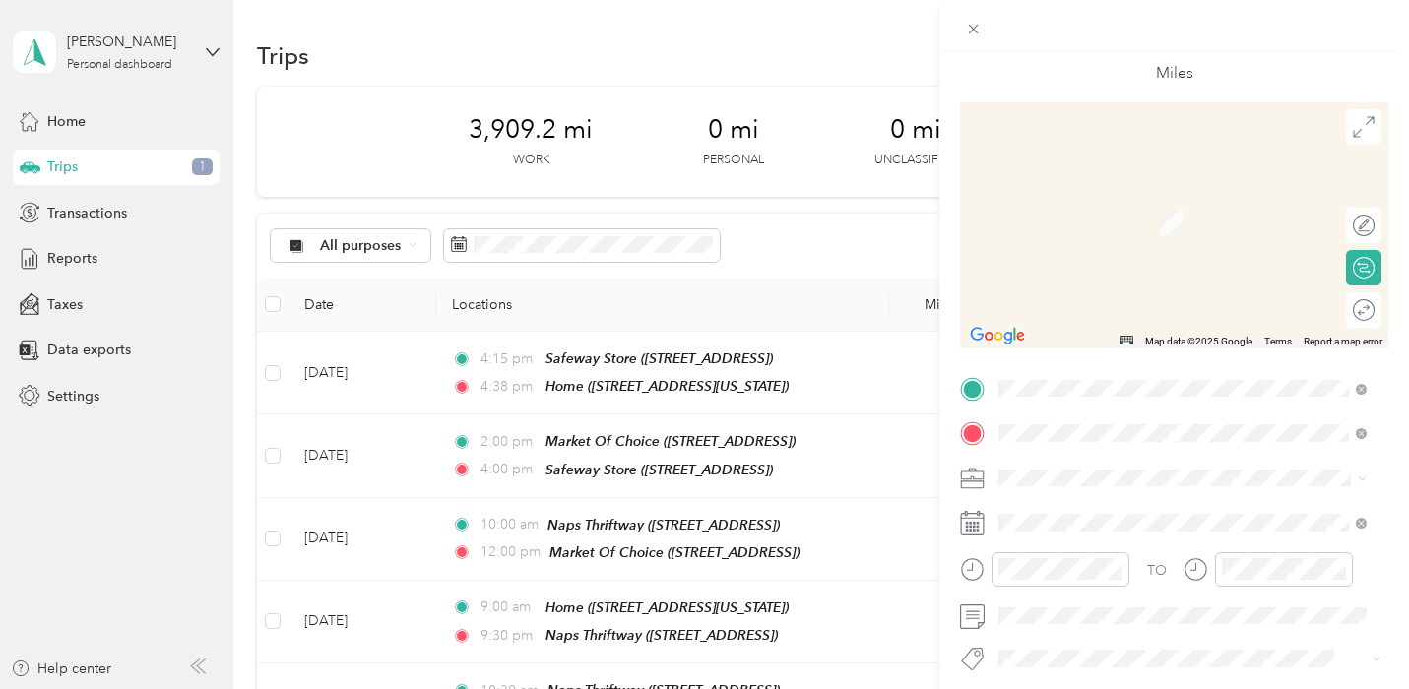
click at [1115, 532] on span "[STREET_ADDRESS]" at bounding box center [1098, 540] width 125 height 17
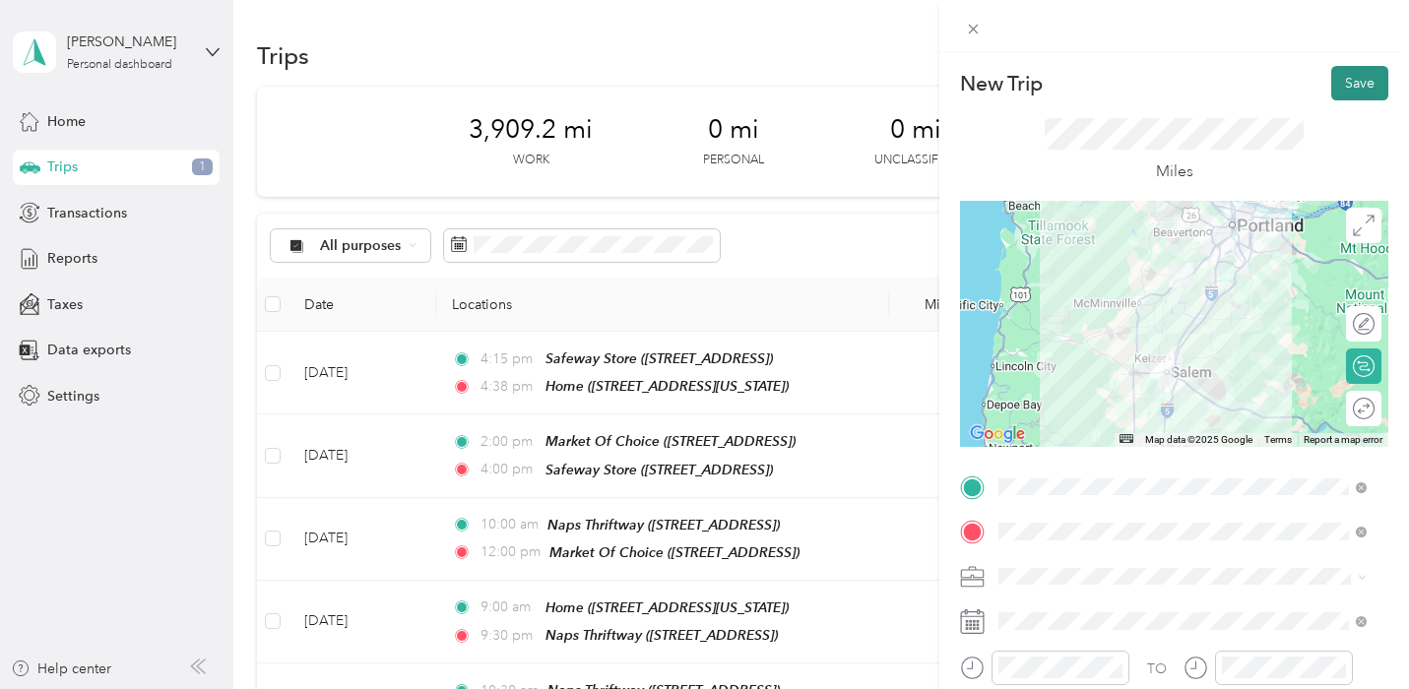
click at [1351, 79] on button "Save" at bounding box center [1359, 83] width 57 height 34
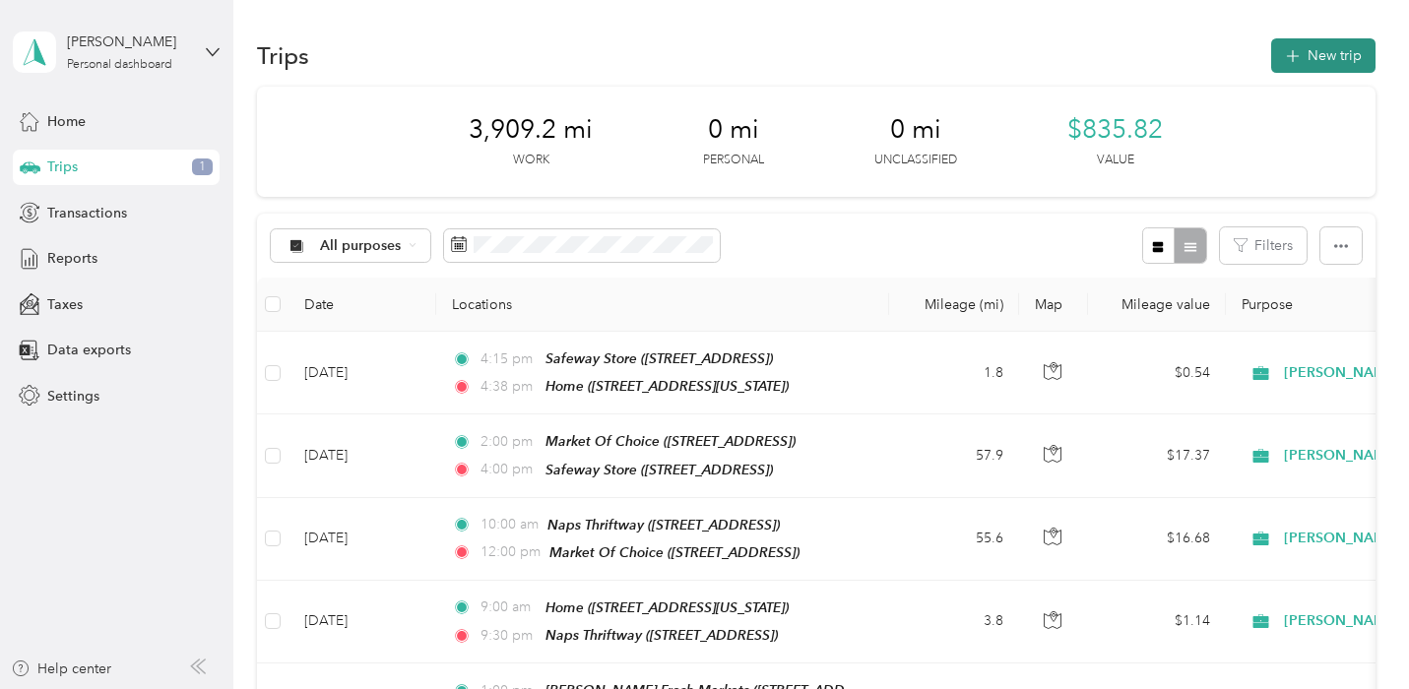
click at [1308, 60] on button "New trip" at bounding box center [1323, 55] width 104 height 34
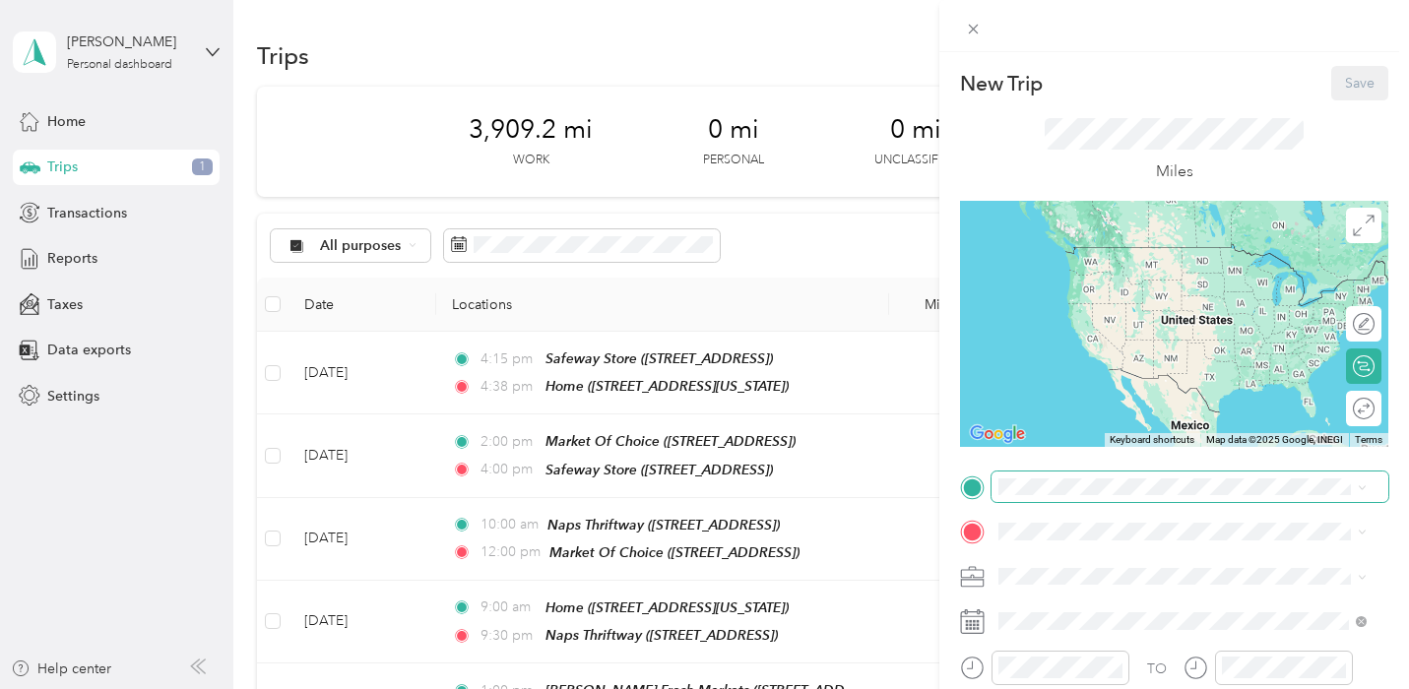
click at [1101, 476] on span at bounding box center [1189, 488] width 397 height 32
click at [1131, 337] on span "[STREET_ADDRESS]" at bounding box center [1098, 336] width 125 height 17
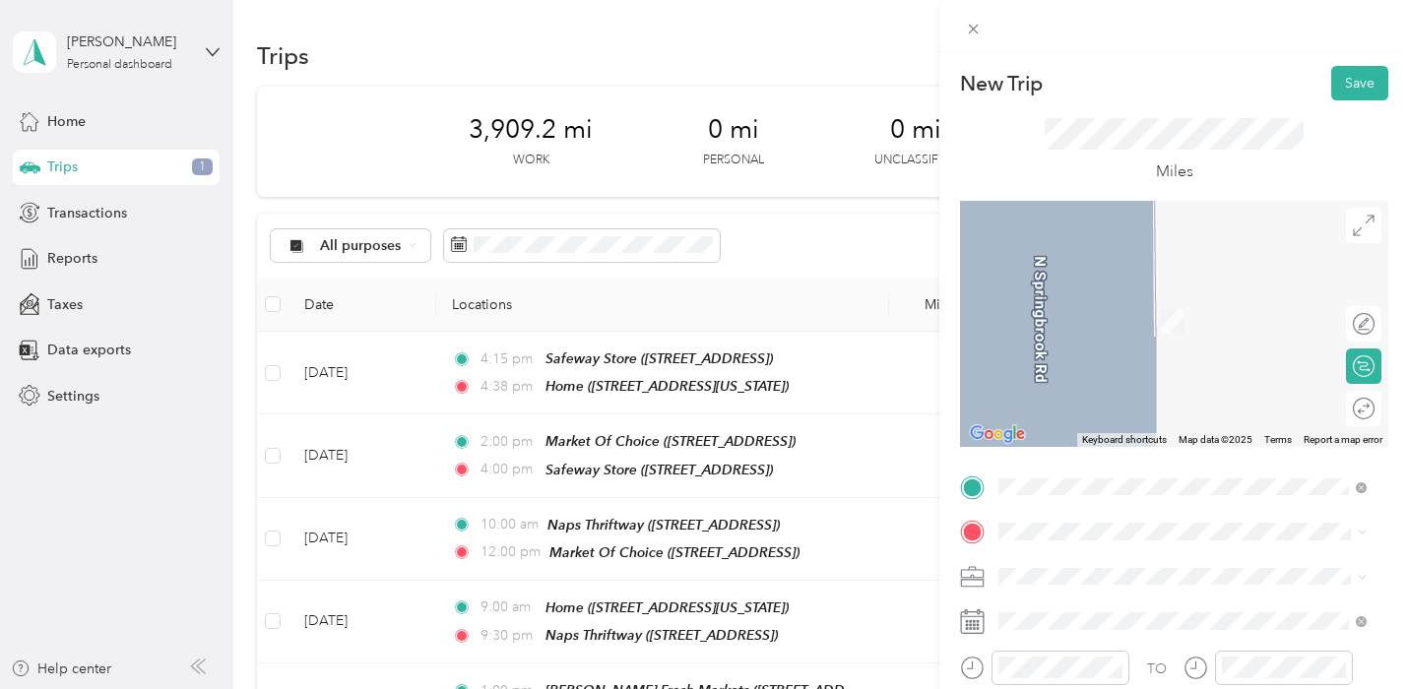
click at [1104, 331] on div "Home [STREET_ADDRESS][US_STATE]" at bounding box center [1134, 309] width 197 height 41
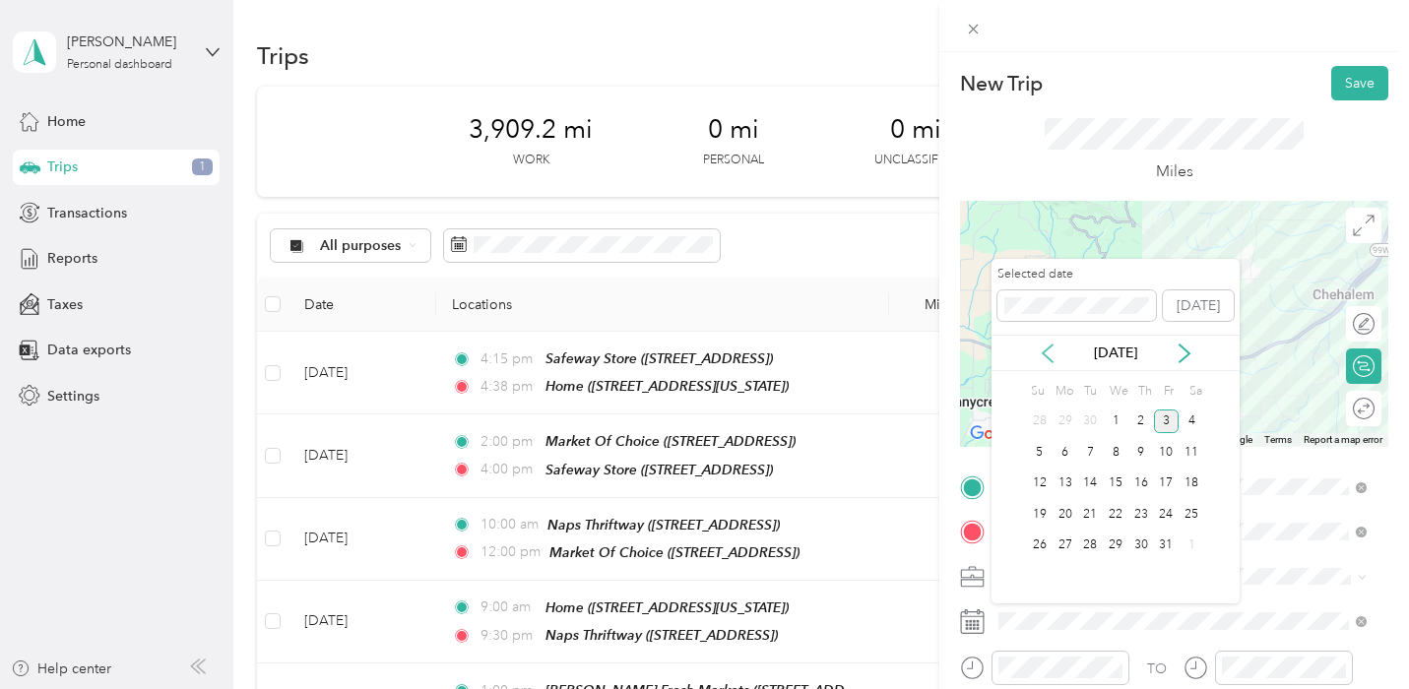
click at [1047, 356] on icon at bounding box center [1048, 354] width 10 height 18
click at [1169, 484] on div "19" at bounding box center [1167, 484] width 26 height 25
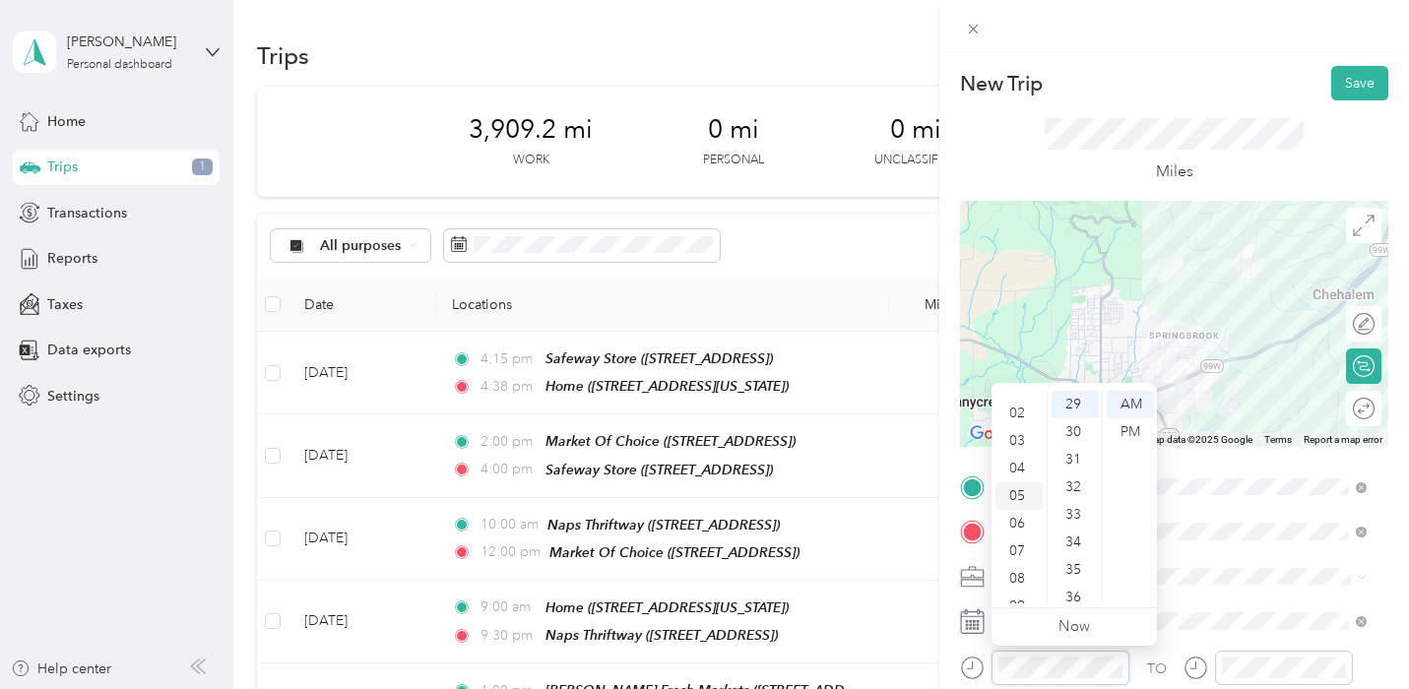
scroll to position [20, 0]
click at [1025, 465] on div "03" at bounding box center [1018, 468] width 47 height 28
click at [1075, 403] on div "00" at bounding box center [1075, 405] width 47 height 28
click at [1138, 430] on div "PM" at bounding box center [1130, 432] width 47 height 28
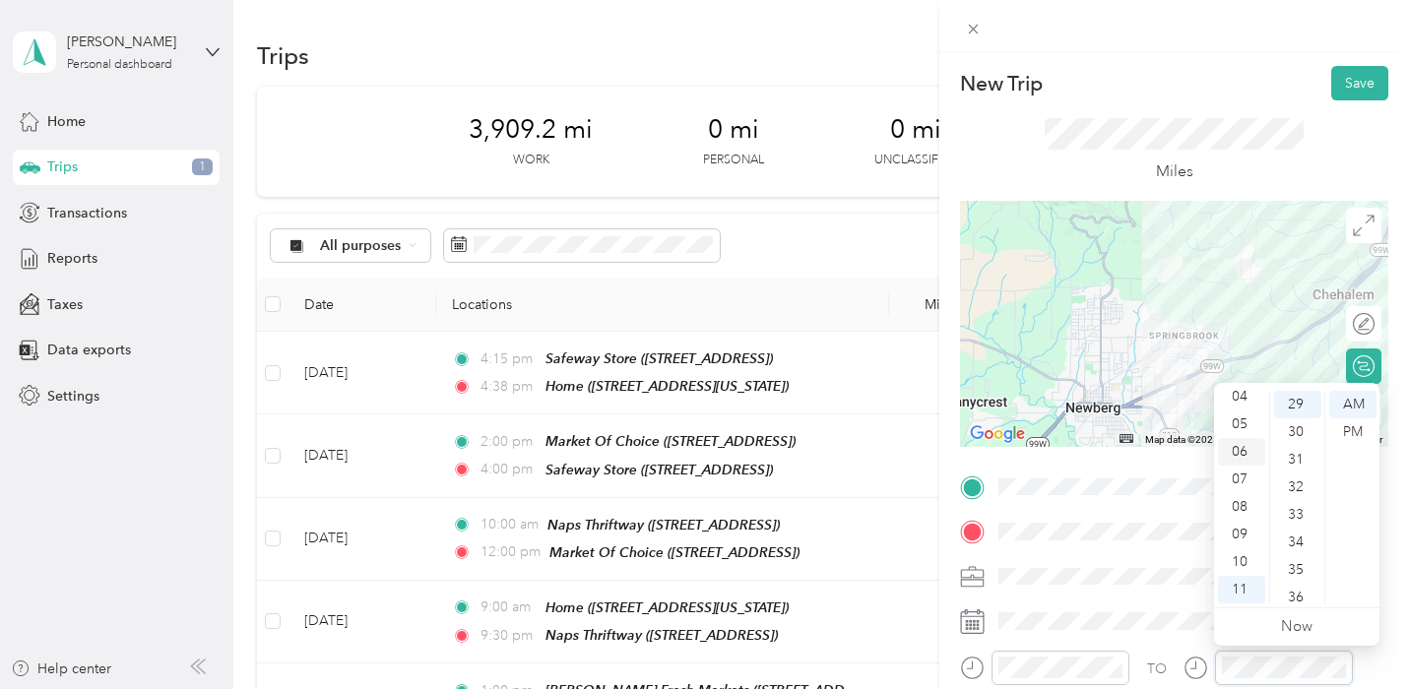
scroll to position [20, 0]
click at [1239, 459] on div "03" at bounding box center [1241, 468] width 47 height 28
click at [1299, 411] on div "15" at bounding box center [1297, 413] width 47 height 28
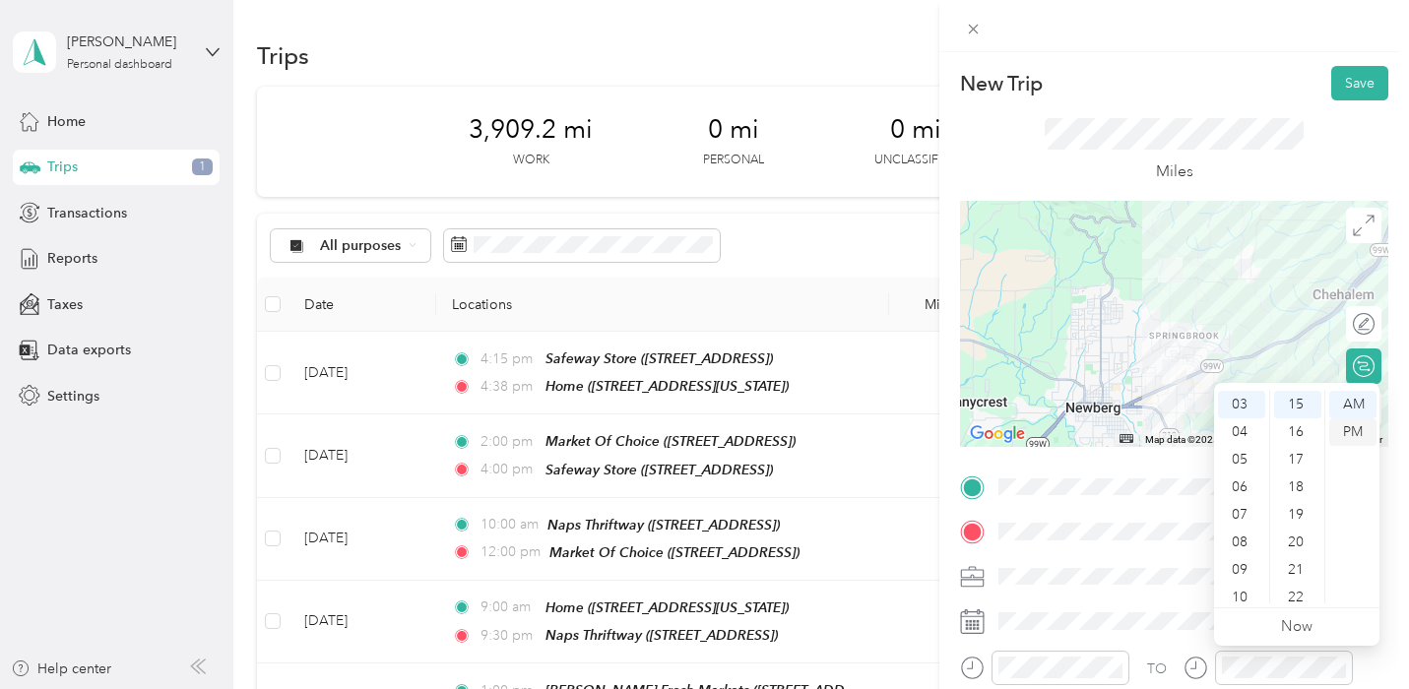
click at [1358, 432] on div "PM" at bounding box center [1352, 432] width 47 height 28
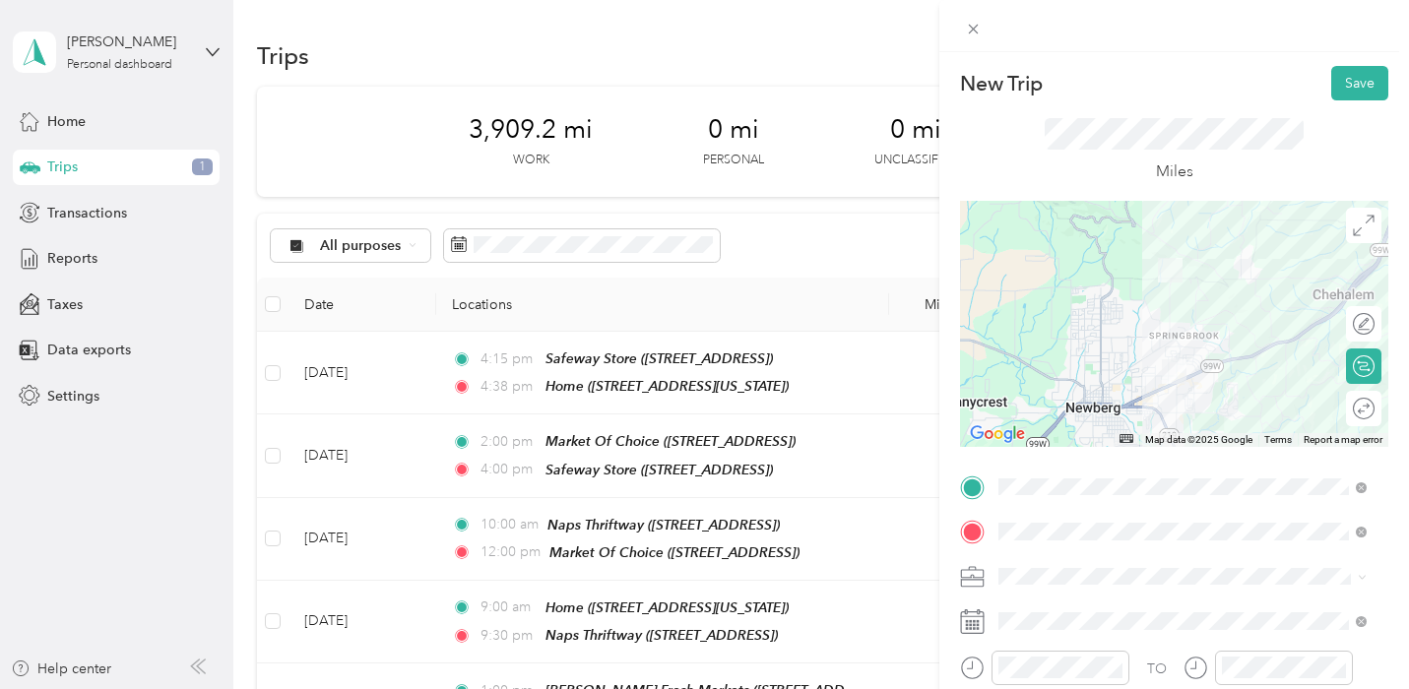
click at [1157, 586] on span at bounding box center [1189, 577] width 397 height 32
click at [1336, 86] on button "Save" at bounding box center [1359, 83] width 57 height 34
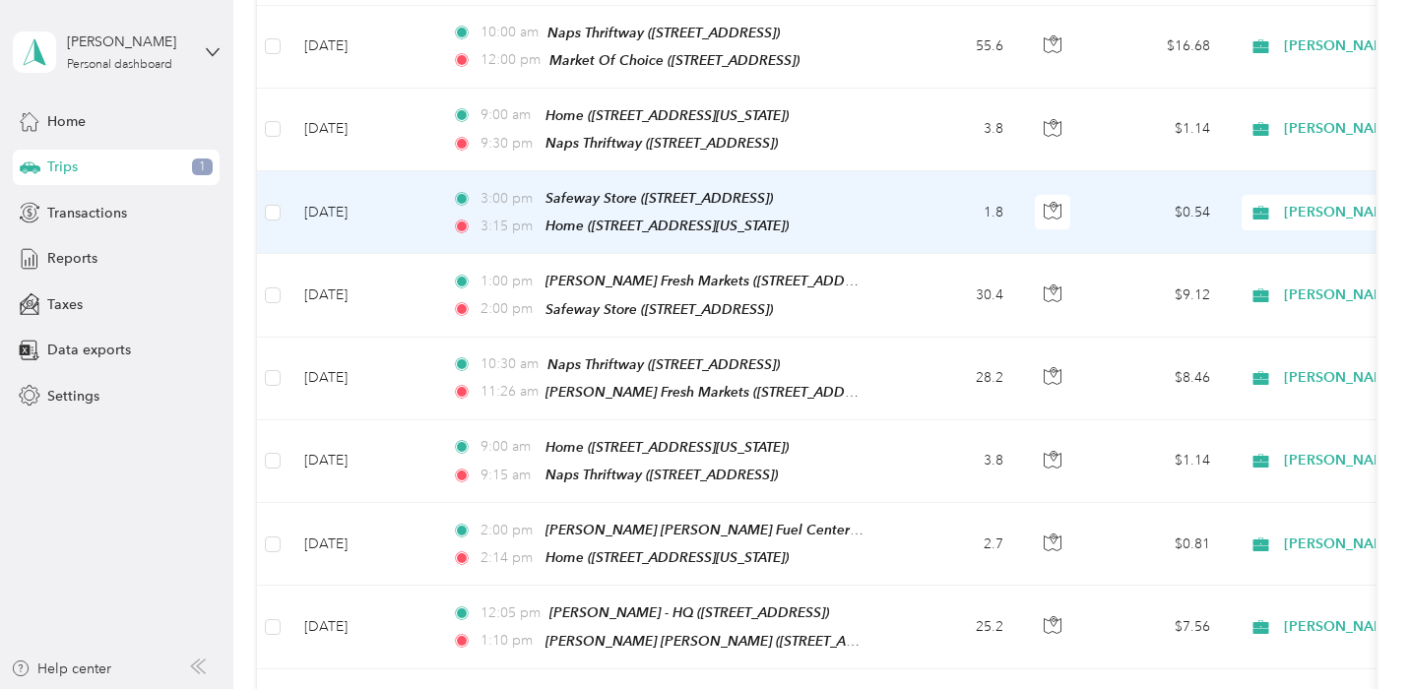
scroll to position [0, 0]
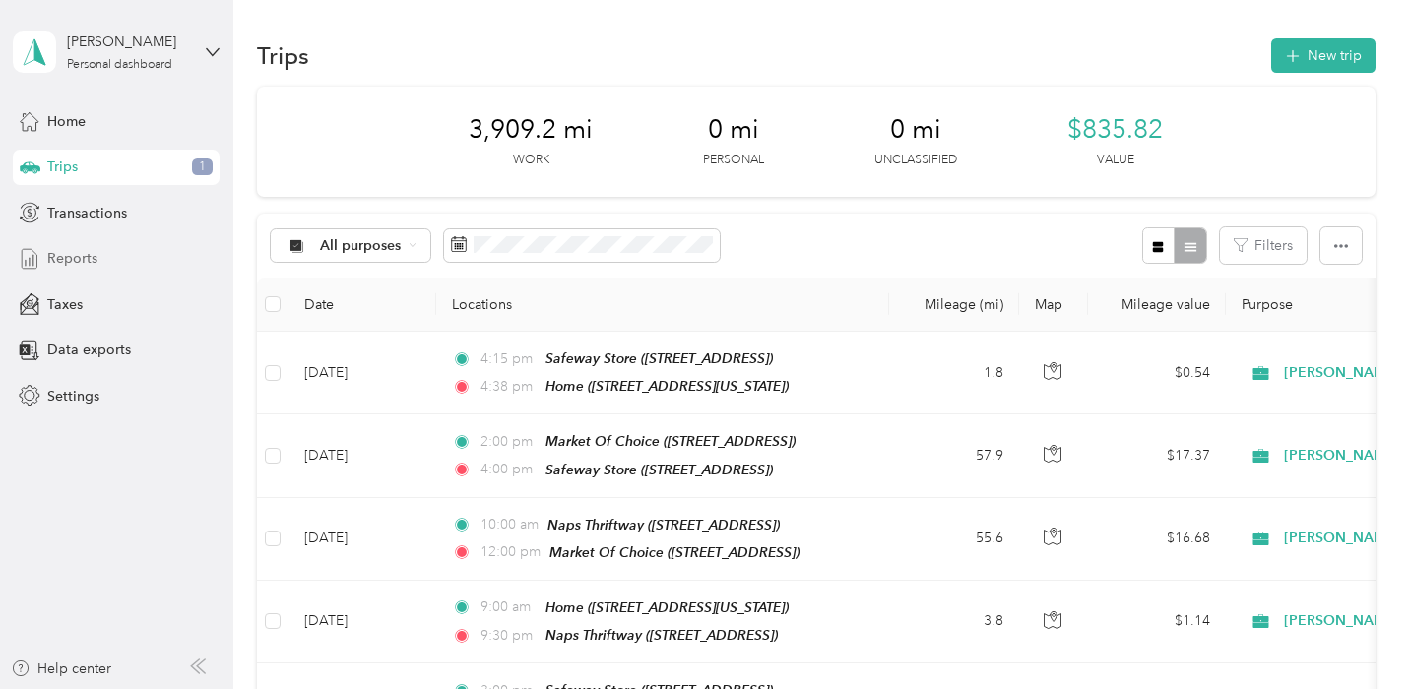
click at [91, 257] on span "Reports" at bounding box center [72, 258] width 50 height 21
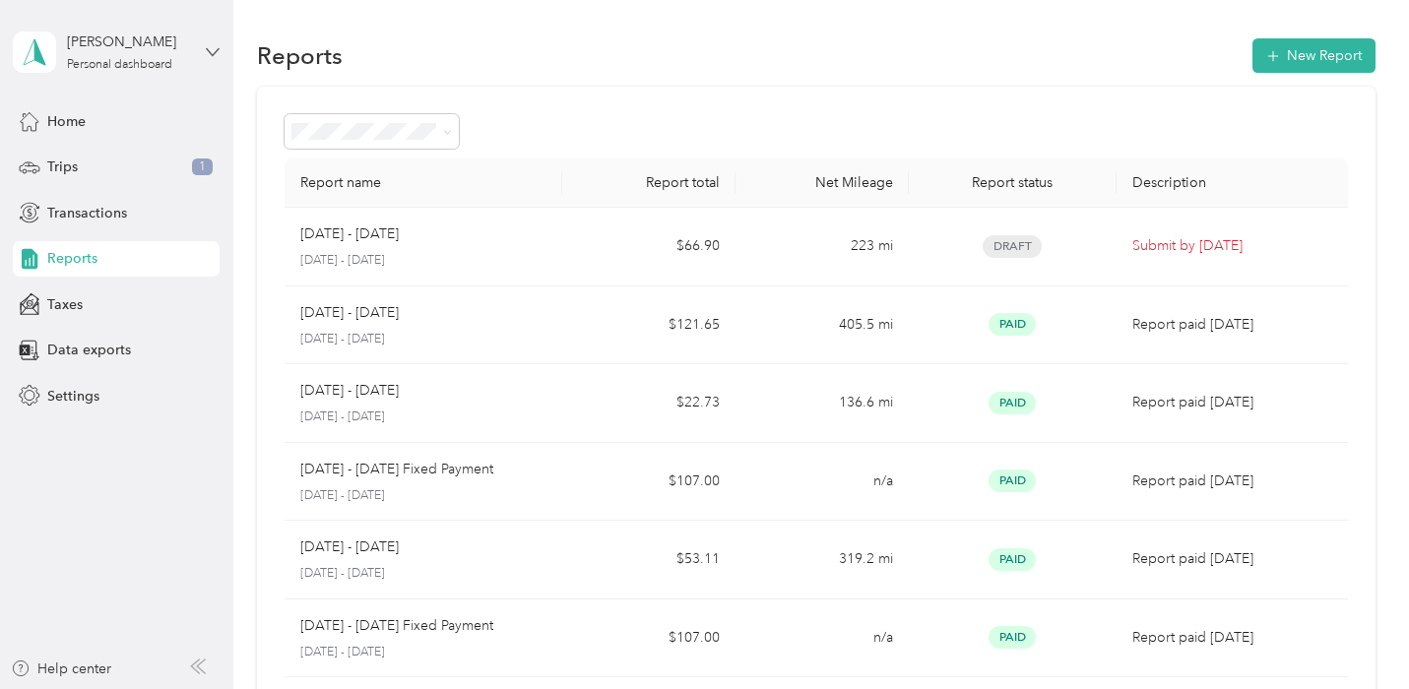
click at [208, 53] on icon at bounding box center [213, 52] width 14 height 14
click at [94, 157] on div "Log out" at bounding box center [69, 162] width 76 height 21
